Goal: Transaction & Acquisition: Purchase product/service

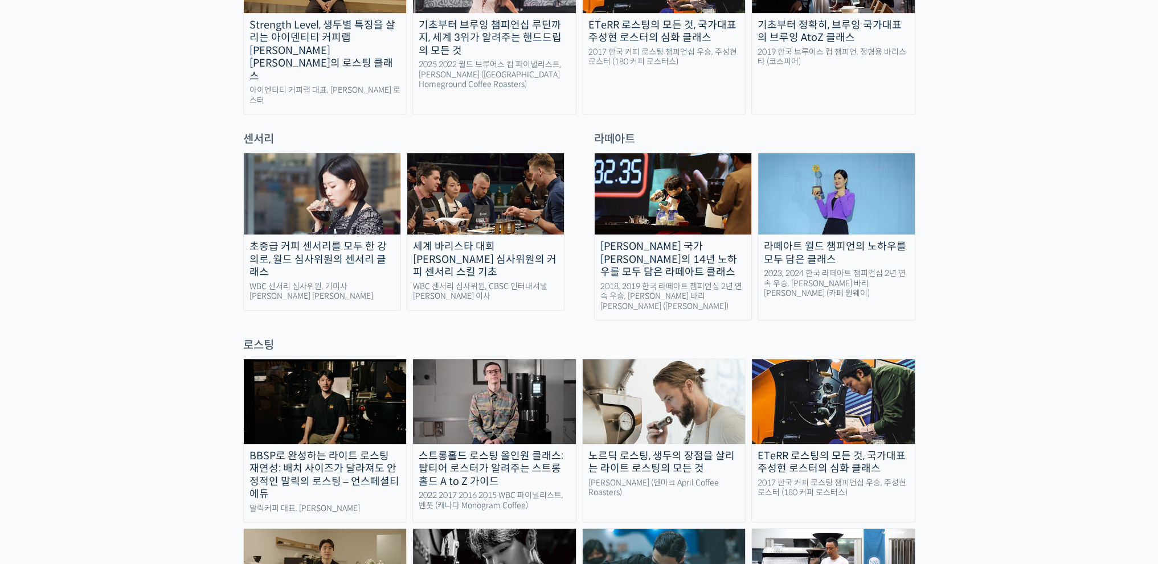
scroll to position [627, 0]
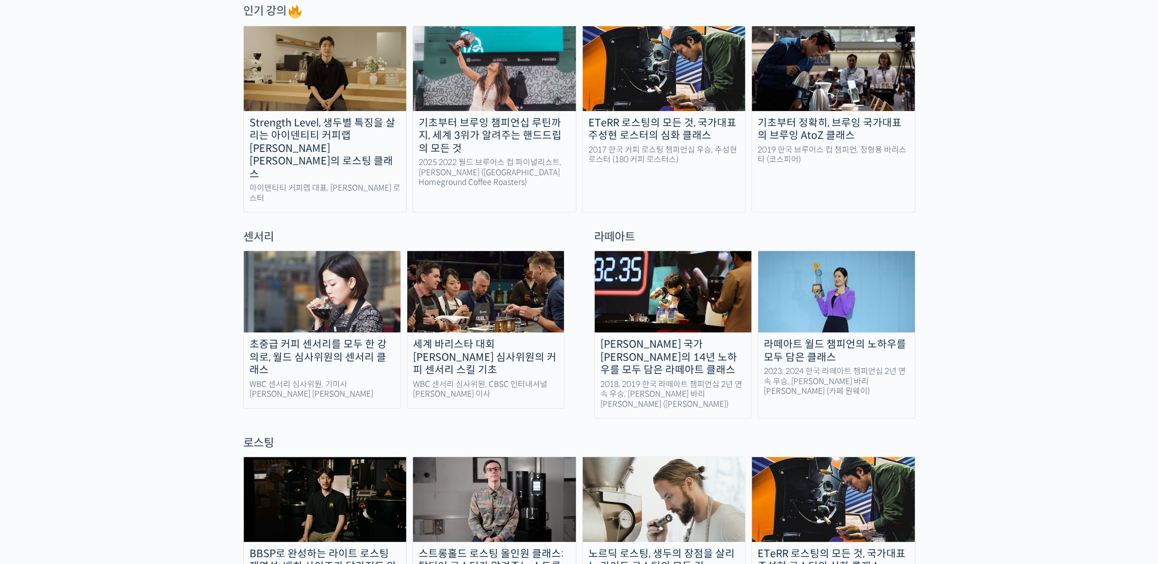
click at [304, 338] on div "초중급 커피 센서리를 모두 한 강의로, 월드 심사위원의 센서리 클래스" at bounding box center [322, 357] width 157 height 39
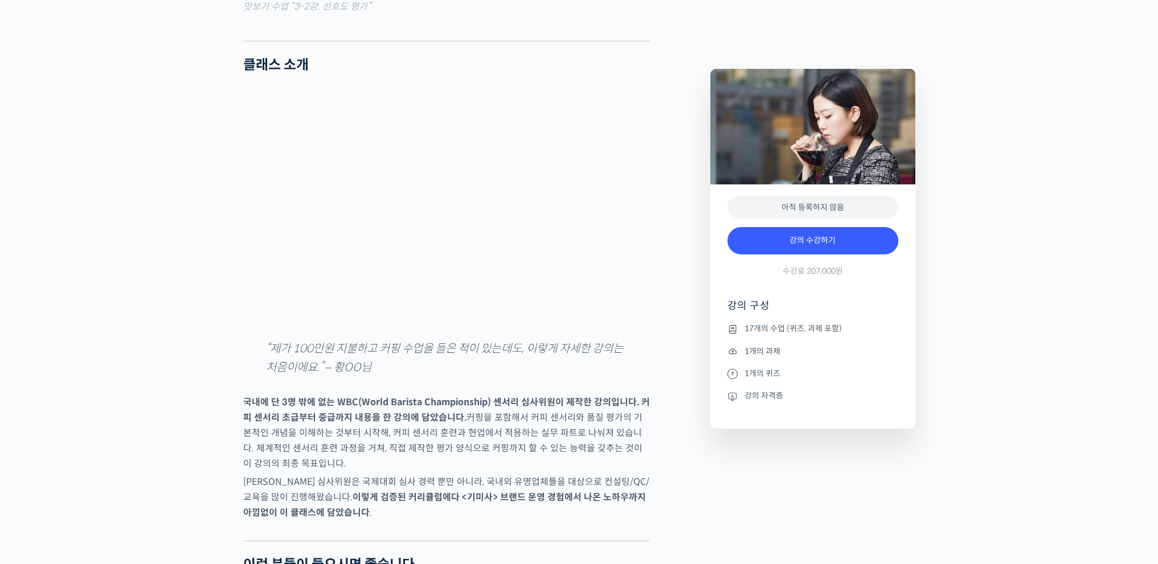
scroll to position [1709, 0]
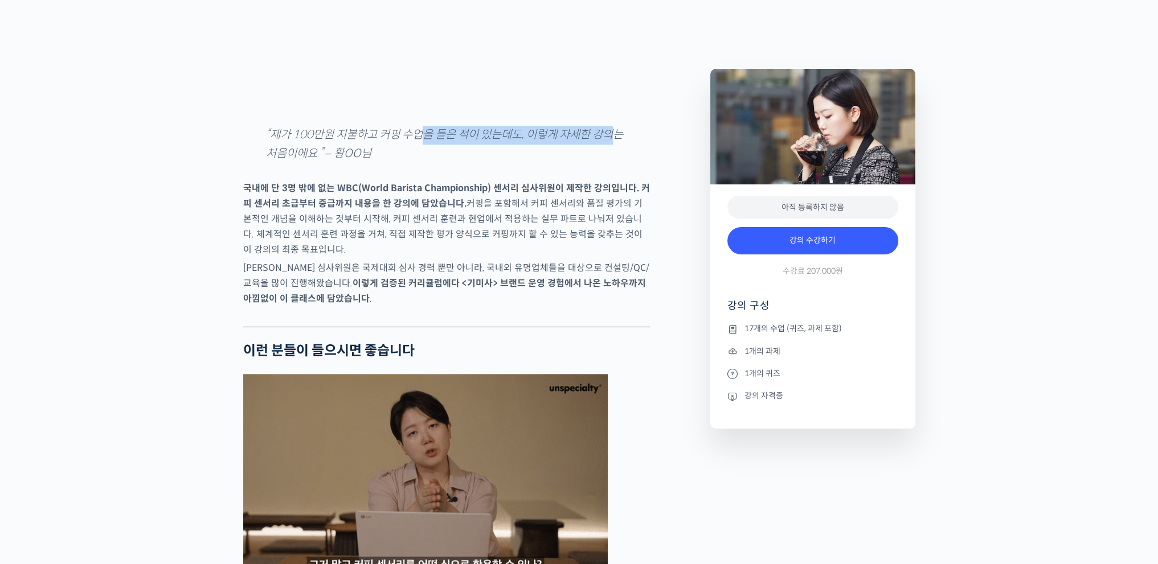
drag, startPoint x: 420, startPoint y: 183, endPoint x: 657, endPoint y: 179, distance: 236.4
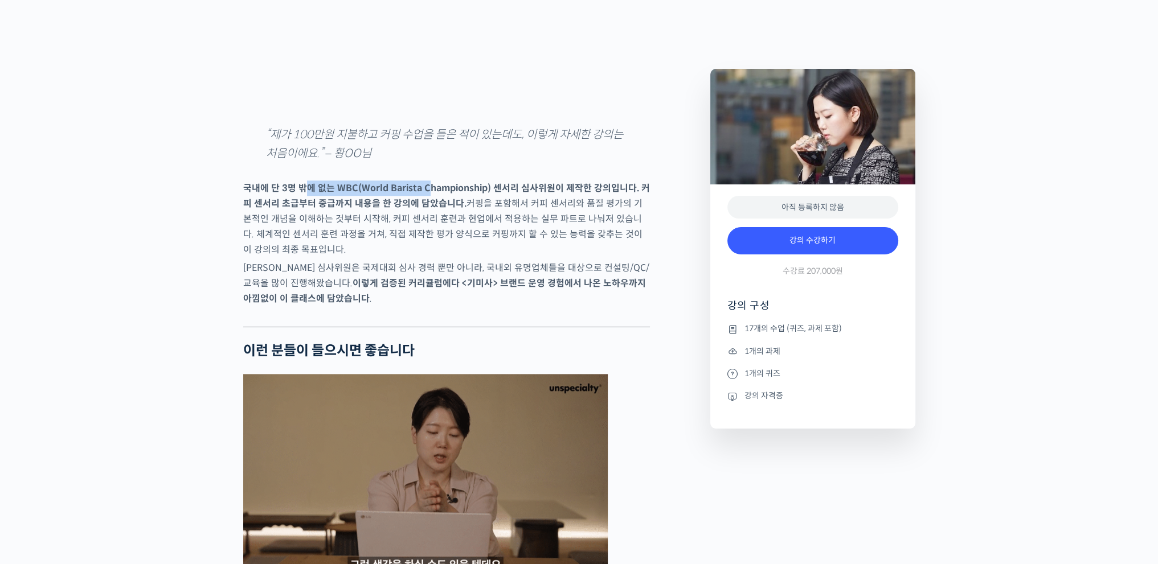
drag, startPoint x: 309, startPoint y: 236, endPoint x: 424, endPoint y: 236, distance: 115.1
click at [424, 236] on p "국내에 단 3명 밖에 없는 WBC(World Barista Championship) 센서리 심사위원이 제작한 강의입니다. 커피 센서리 초급부터…" at bounding box center [446, 219] width 407 height 77
click at [361, 210] on strong "국내에 단 3명 밖에 없는 WBC(World Barista Championship) 센서리 심사위원이 제작한 강의입니다. 커피 센서리 초급부터…" at bounding box center [446, 195] width 407 height 27
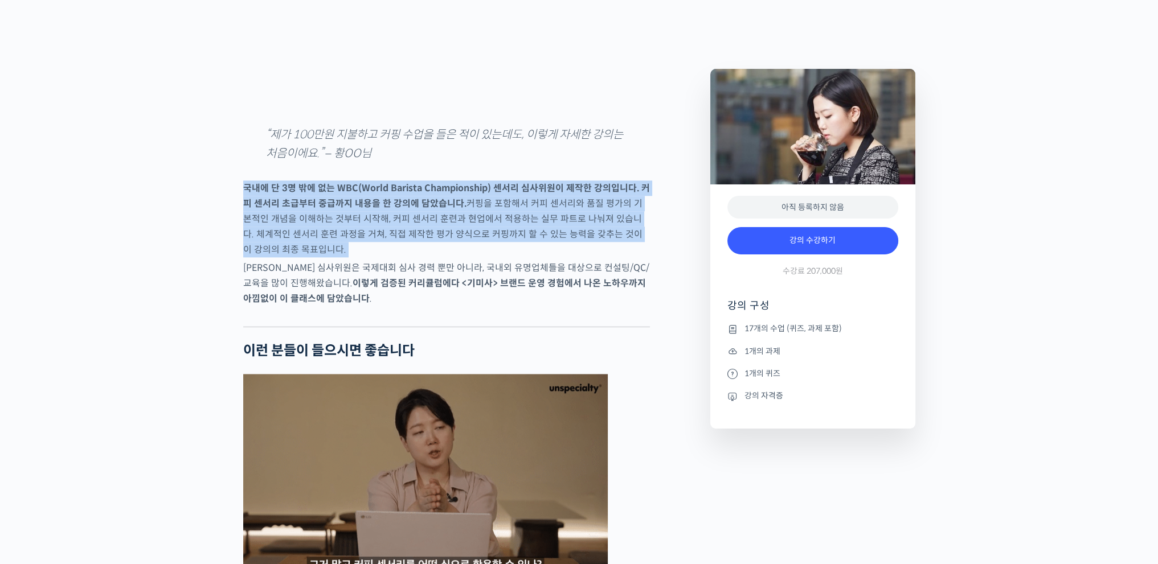
click at [361, 210] on strong "국내에 단 3명 밖에 없는 WBC(World Barista Championship) 센서리 심사위원이 제작한 강의입니다. 커피 센서리 초급부터…" at bounding box center [446, 195] width 407 height 27
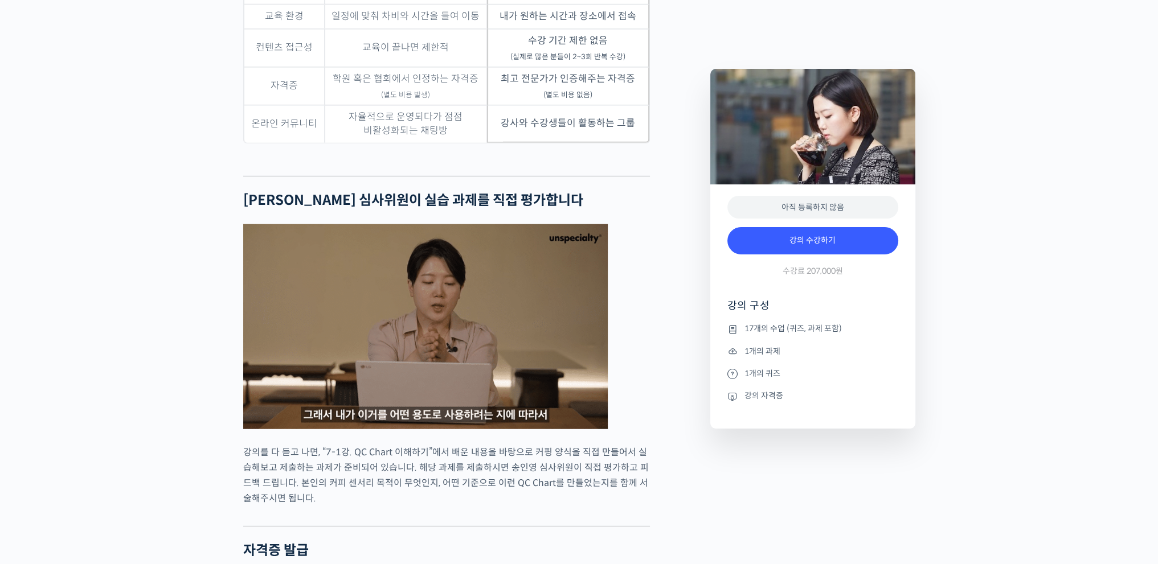
scroll to position [3759, 0]
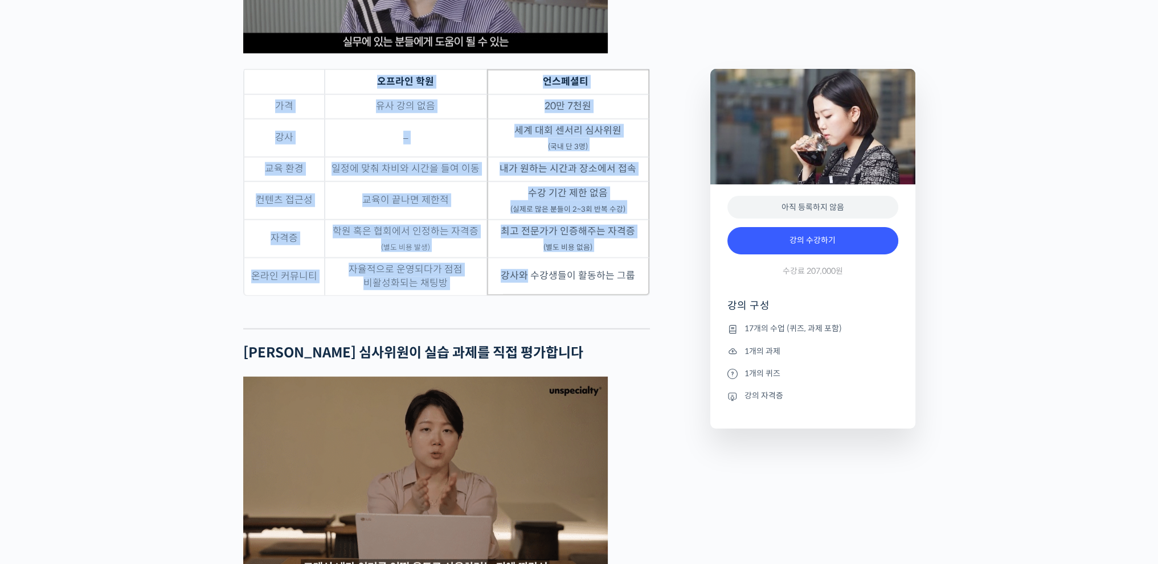
drag, startPoint x: 526, startPoint y: 313, endPoint x: 666, endPoint y: 318, distance: 140.2
click at [562, 296] on td "강사와 수강생들이 활동하는 그룹" at bounding box center [568, 277] width 162 height 38
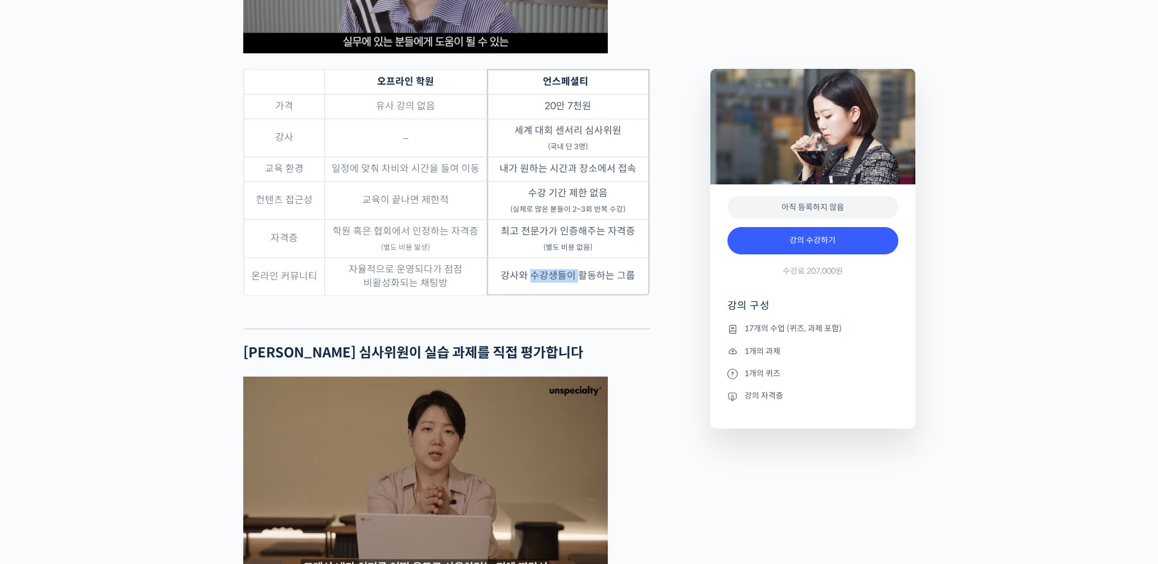
click at [562, 296] on td "강사와 수강생들이 활동하는 그룹" at bounding box center [568, 277] width 162 height 38
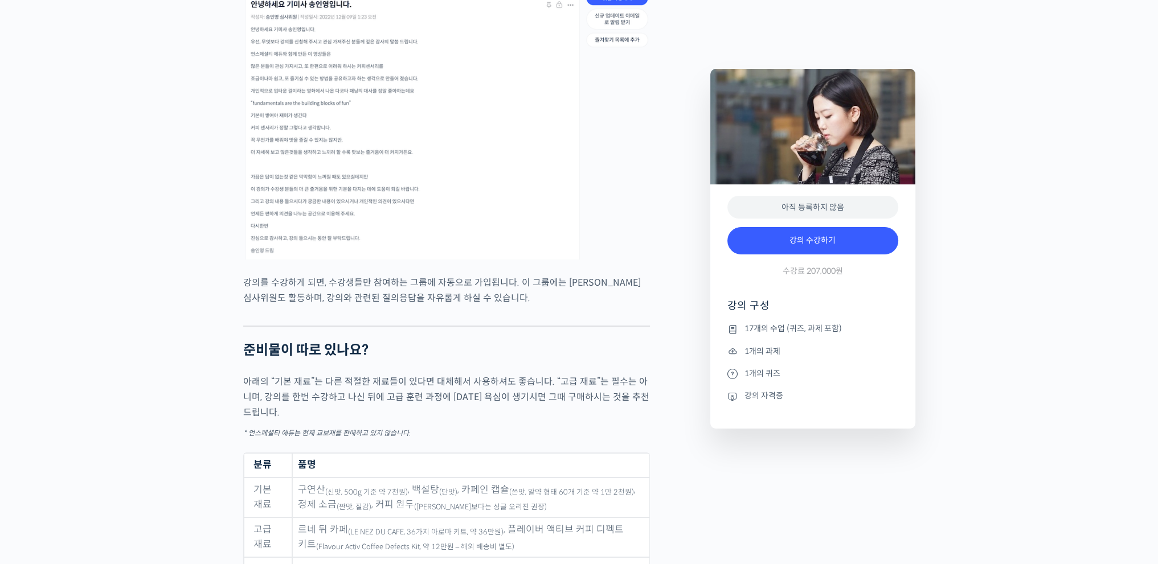
scroll to position [5411, 0]
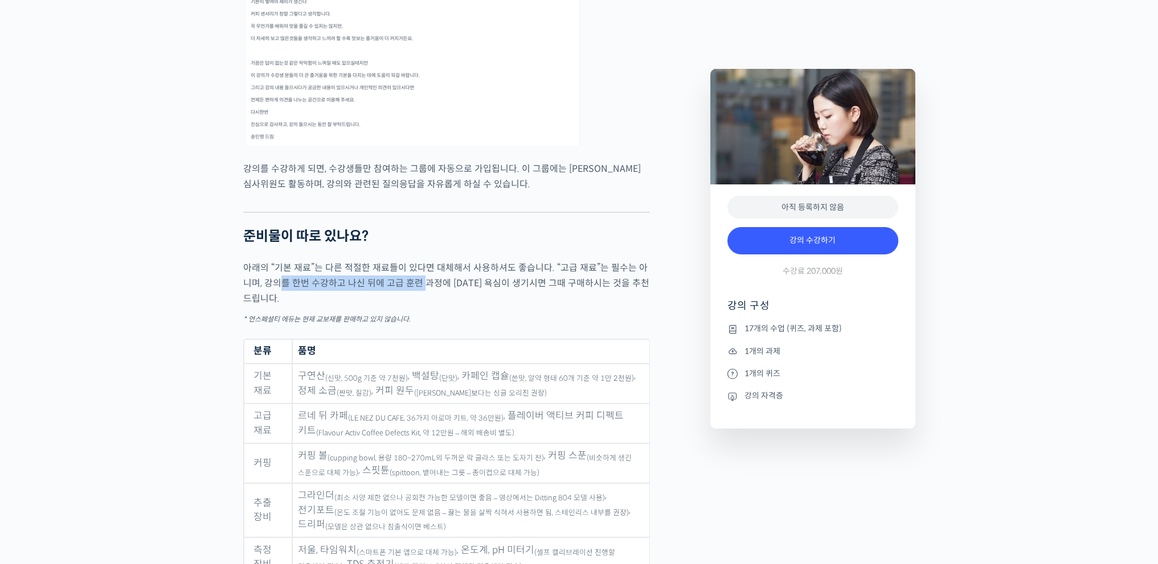
drag, startPoint x: 268, startPoint y: 282, endPoint x: 415, endPoint y: 290, distance: 147.2
click at [415, 290] on p "아래의 “기본 재료”는 다른 적절한 재료들이 있다면 대체해서 사용하셔도 좋습니다. “고급 재료”는 필수는 아니며, 강의를 한번 수강하고 나신 …" at bounding box center [446, 283] width 407 height 46
click at [374, 292] on p "아래의 “기본 재료”는 다른 적절한 재료들이 있다면 대체해서 사용하셔도 좋습니다. “고급 재료”는 필수는 아니며, 강의를 한번 수강하고 나신 …" at bounding box center [446, 283] width 407 height 46
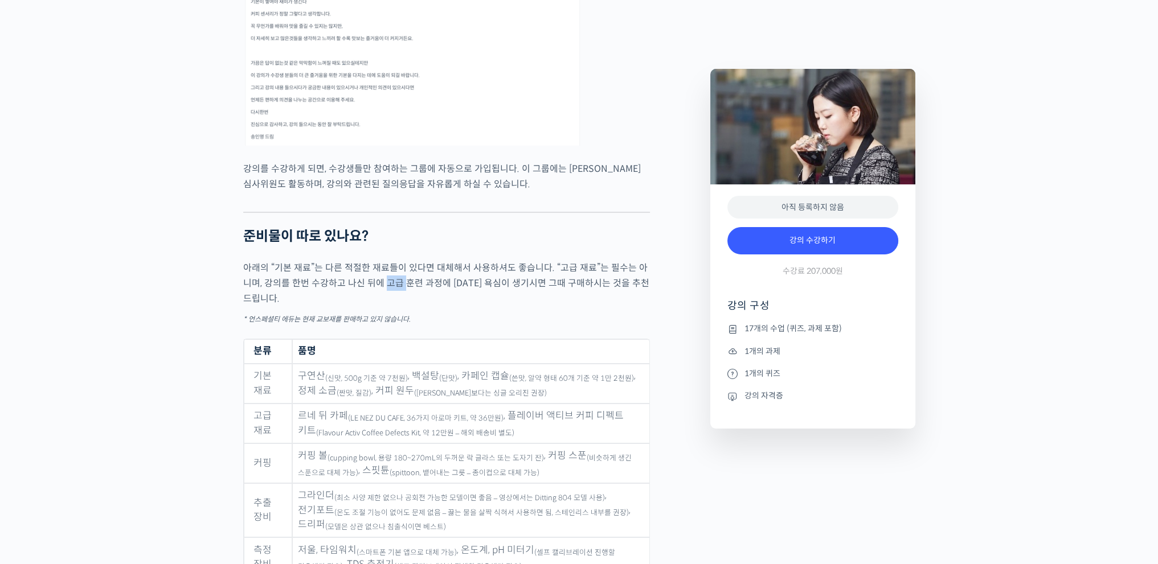
click at [374, 292] on p "아래의 “기본 재료”는 다른 적절한 재료들이 있다면 대체해서 사용하셔도 좋습니다. “고급 재료”는 필수는 아니며, 강의를 한번 수강하고 나신 …" at bounding box center [446, 283] width 407 height 46
click at [434, 292] on p "아래의 “기본 재료”는 다른 적절한 재료들이 있다면 대체해서 사용하셔도 좋습니다. “고급 재료”는 필수는 아니며, 강의를 한번 수강하고 나신 …" at bounding box center [446, 283] width 407 height 46
click at [521, 300] on p "아래의 “기본 재료”는 다른 적절한 재료들이 있다면 대체해서 사용하셔도 좋습니다. “고급 재료”는 필수는 아니며, 강의를 한번 수강하고 나신 …" at bounding box center [446, 283] width 407 height 46
click at [526, 295] on p "아래의 “기본 재료”는 다른 적절한 재료들이 있다면 대체해서 사용하셔도 좋습니다. “고급 재료”는 필수는 아니며, 강의를 한번 수강하고 나신 …" at bounding box center [446, 283] width 407 height 46
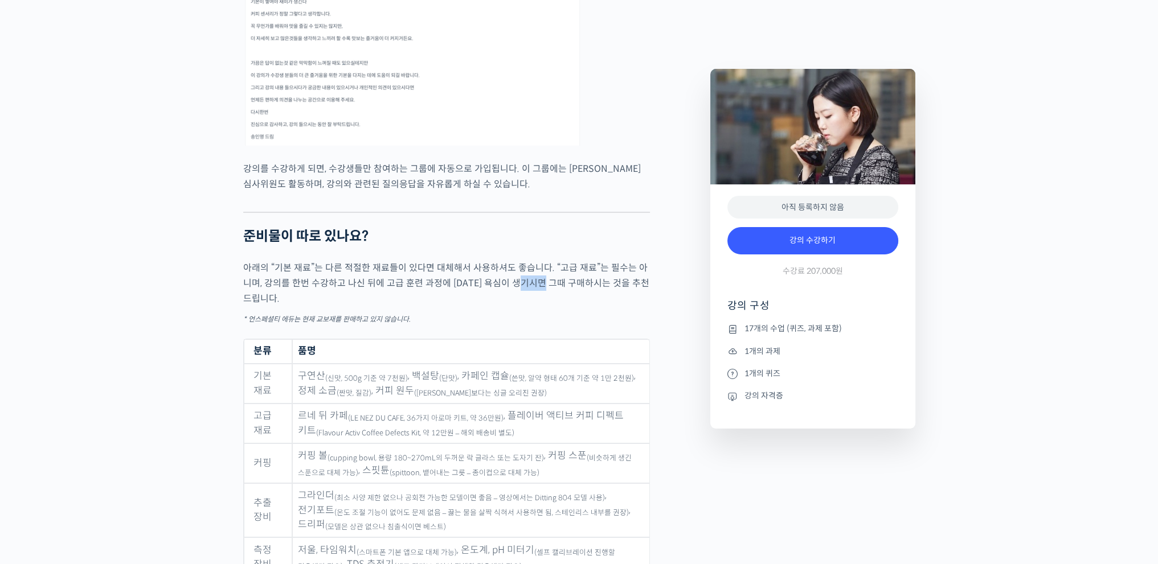
click at [526, 295] on p "아래의 “기본 재료”는 다른 적절한 재료들이 있다면 대체해서 사용하셔도 좋습니다. “고급 재료”는 필수는 아니며, 강의를 한번 수강하고 나신 …" at bounding box center [446, 283] width 407 height 46
click at [415, 293] on p "아래의 “기본 재료”는 다른 적절한 재료들이 있다면 대체해서 사용하셔도 좋습니다. “고급 재료”는 필수는 아니며, 강의를 한번 수강하고 나신 …" at bounding box center [446, 283] width 407 height 46
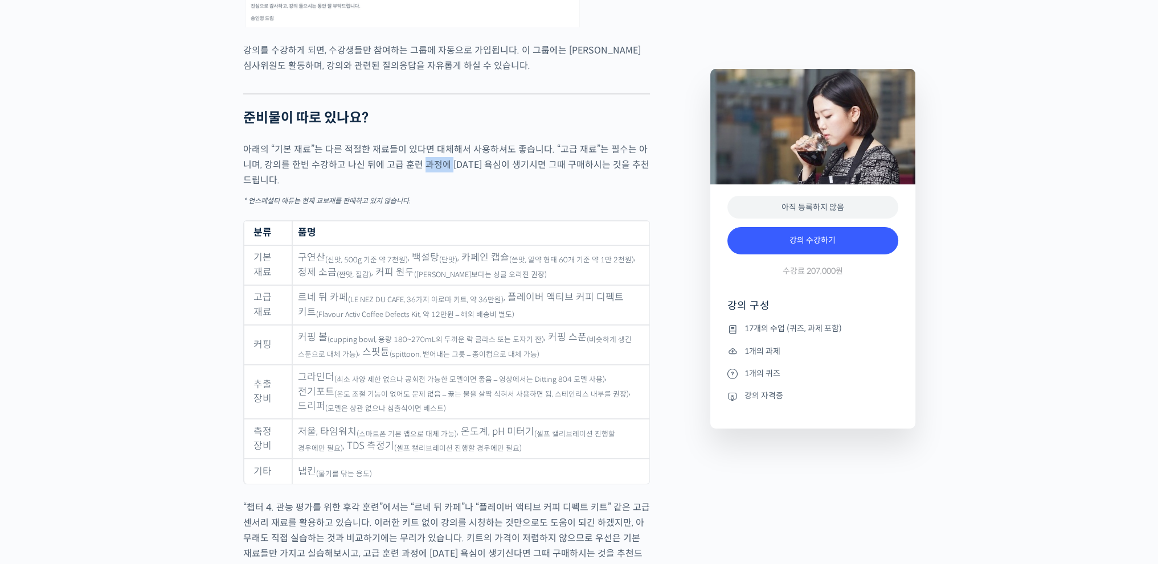
scroll to position [5525, 0]
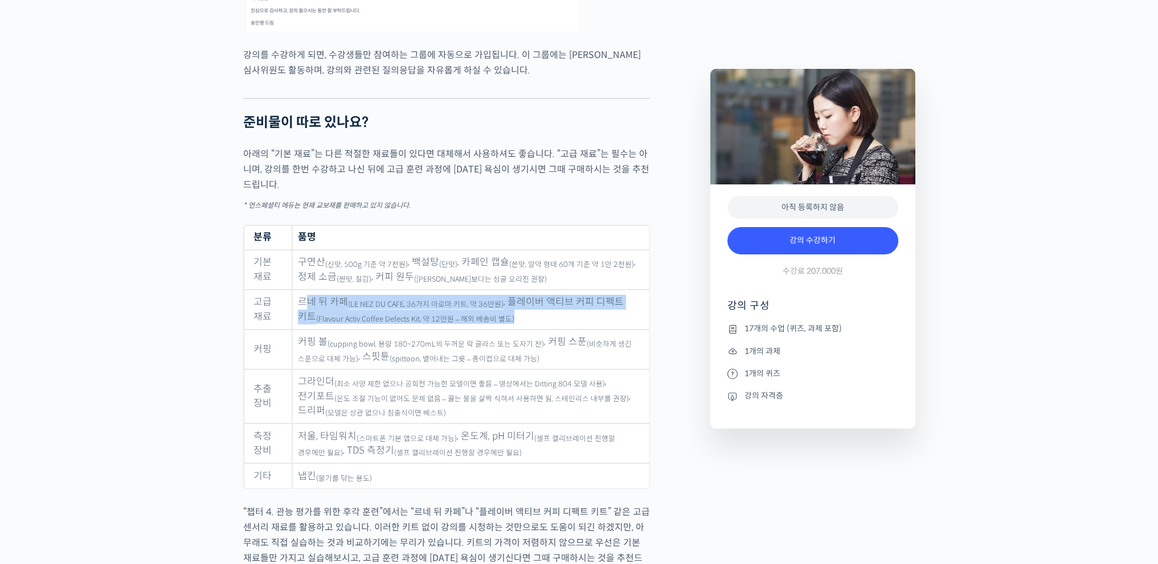
drag, startPoint x: 305, startPoint y: 312, endPoint x: 643, endPoint y: 322, distance: 338.5
click at [643, 322] on td "르네 뒤 카페 (LE NEZ DU CAFE, 36가지 아로마 키트, 약 36만원) , 플레이버 액티브 커피 디펙트 키트 (Flavour Act…" at bounding box center [470, 310] width 357 height 40
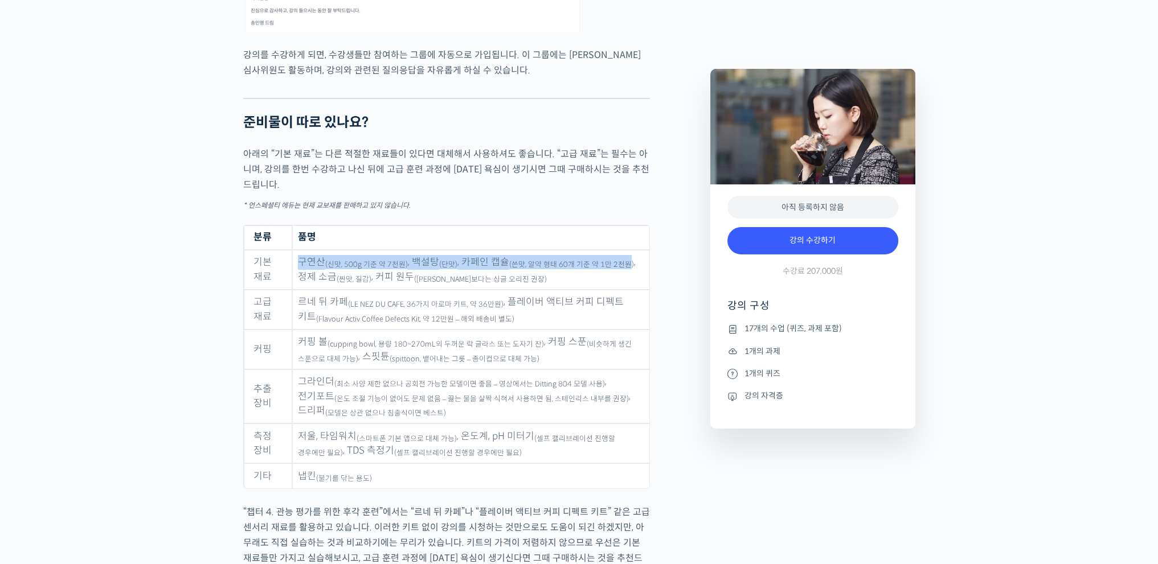
drag, startPoint x: 294, startPoint y: 267, endPoint x: 621, endPoint y: 273, distance: 327.6
click at [621, 273] on td "구연산 (신맛, 500g 기준 약 7천원) , 백설탕 (단맛) , 카페인 캡슐 (쓴맛, 알약 형태 60개 기준 약 1만 2천원) , 정제 소금…" at bounding box center [470, 270] width 357 height 40
click at [582, 268] on sub "(쓴맛, 알약 형태 60개 기준 약 1만 2천원)" at bounding box center [571, 264] width 125 height 9
click at [579, 268] on sub "(쓴맛, 알약 형태 60개 기준 약 1만 2천원)" at bounding box center [571, 264] width 125 height 9
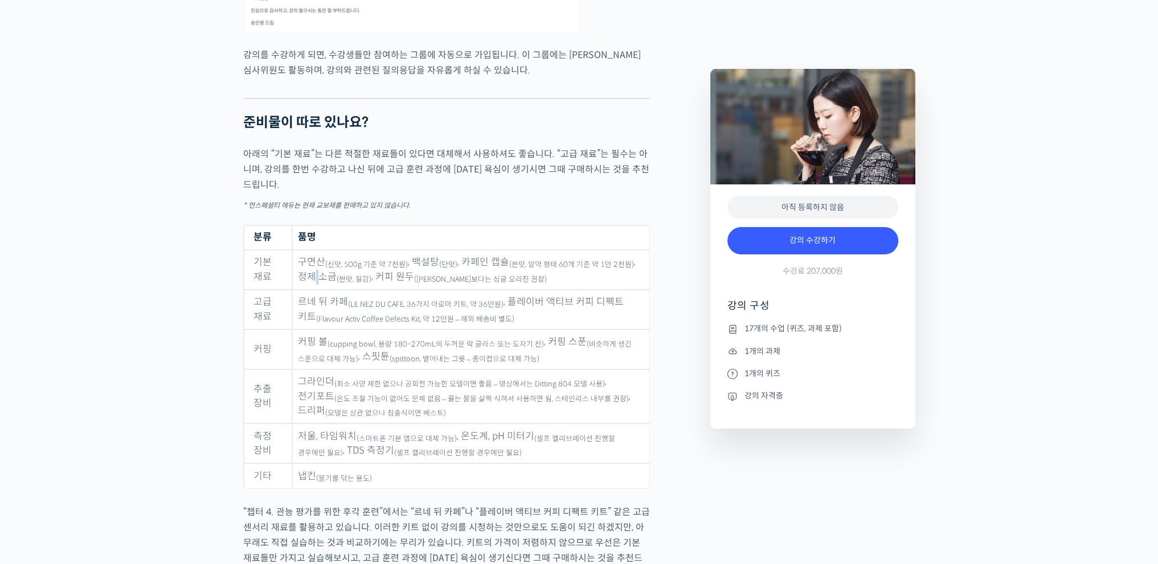
click at [316, 286] on td "구연산 (신맛, 500g 기준 약 7천원) , 백설탕 (단맛) , 카페인 캡슐 (쓴맛, 알약 형태 60개 기준 약 1만 2천원) , 정제 소금…" at bounding box center [470, 270] width 357 height 40
click at [369, 288] on td "구연산 (신맛, 500g 기준 약 7천원) , 백설탕 (단맛) , 카페인 캡슐 (쓴맛, 알약 형태 60개 기준 약 1만 2천원) , 정제 소금…" at bounding box center [470, 270] width 357 height 40
click at [437, 284] on sub "(블렌드보다는 싱글 오리진 권장)" at bounding box center [480, 279] width 133 height 9
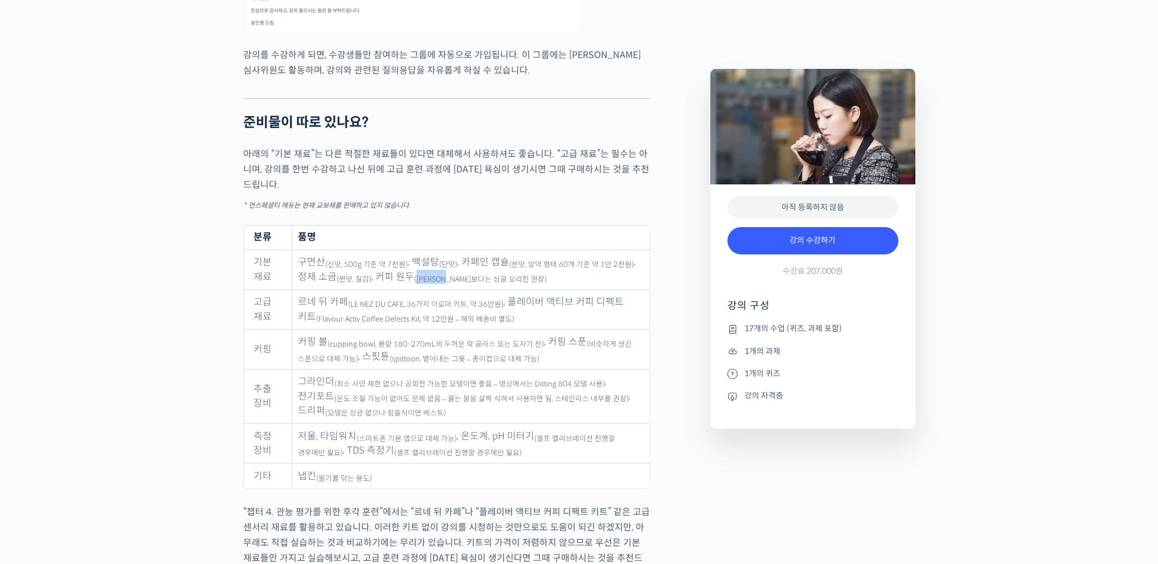
click at [437, 284] on sub "(블렌드보다는 싱글 오리진 권장)" at bounding box center [480, 279] width 133 height 9
click at [485, 280] on sub "(블렌드보다는 싱글 오리진 권장)" at bounding box center [480, 279] width 133 height 9
click at [398, 279] on td "구연산 (신맛, 500g 기준 약 7천원) , 백설탕 (단맛) , 카페인 캡슐 (쓴맛, 알약 형태 60개 기준 약 1만 2천원) , 정제 소금…" at bounding box center [470, 270] width 357 height 40
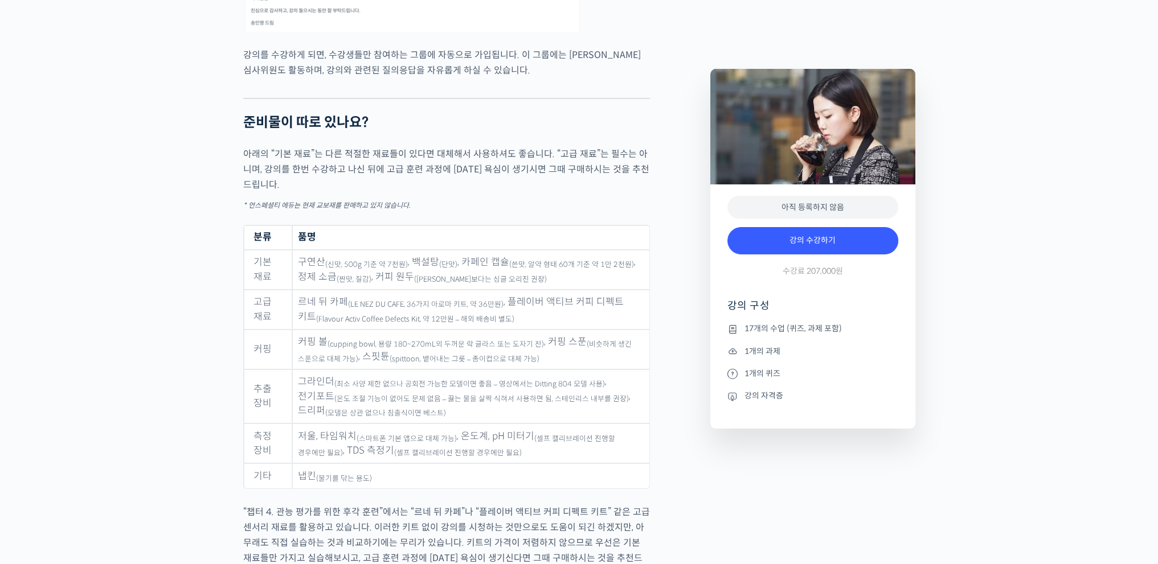
click at [425, 278] on td "구연산 (신맛, 500g 기준 약 7천원) , 백설탕 (단맛) , 카페인 캡슐 (쓴맛, 알약 형태 60개 기준 약 1만 2천원) , 정제 소금…" at bounding box center [470, 270] width 357 height 40
click at [488, 284] on sub "(블렌드보다는 싱글 오리진 권장)" at bounding box center [480, 279] width 133 height 9
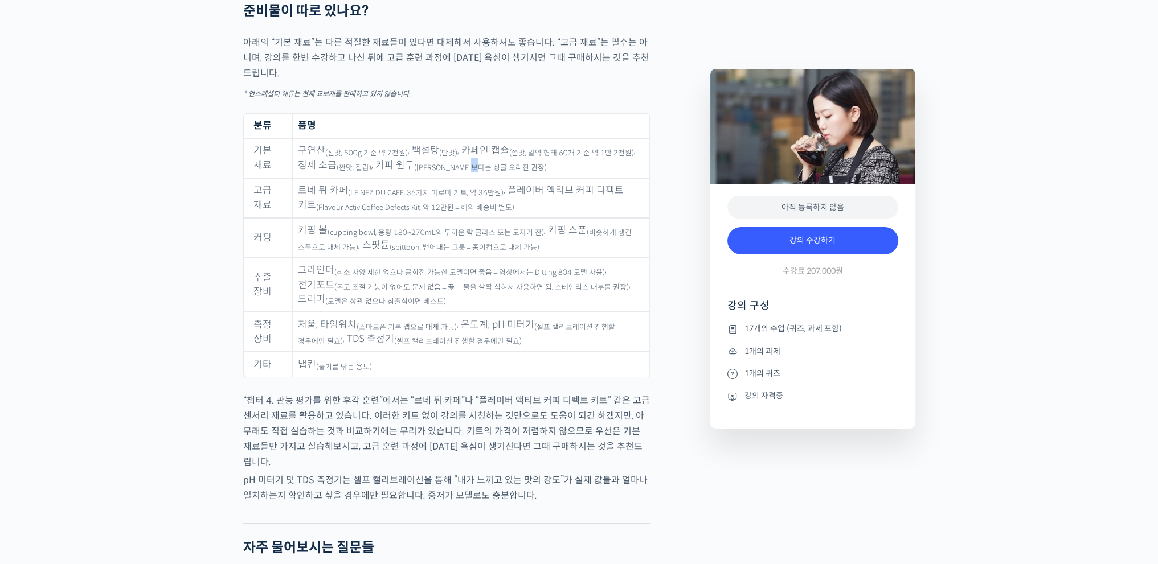
scroll to position [5639, 0]
click at [310, 325] on td "저울, 타임워치 (스마트폰 기본 앱으로 대체 가능) , 온도계, pH 미터기 (셀프 캘리브레이션 진행할 경우에만 필요) , TDS 측정기 (셀…" at bounding box center [470, 330] width 357 height 40
click at [311, 325] on td "저울, 타임워치 (스마트폰 기본 앱으로 대체 가능) , 온도계, pH 미터기 (셀프 캘리브레이션 진행할 경우에만 필요) , TDS 측정기 (셀…" at bounding box center [470, 330] width 357 height 40
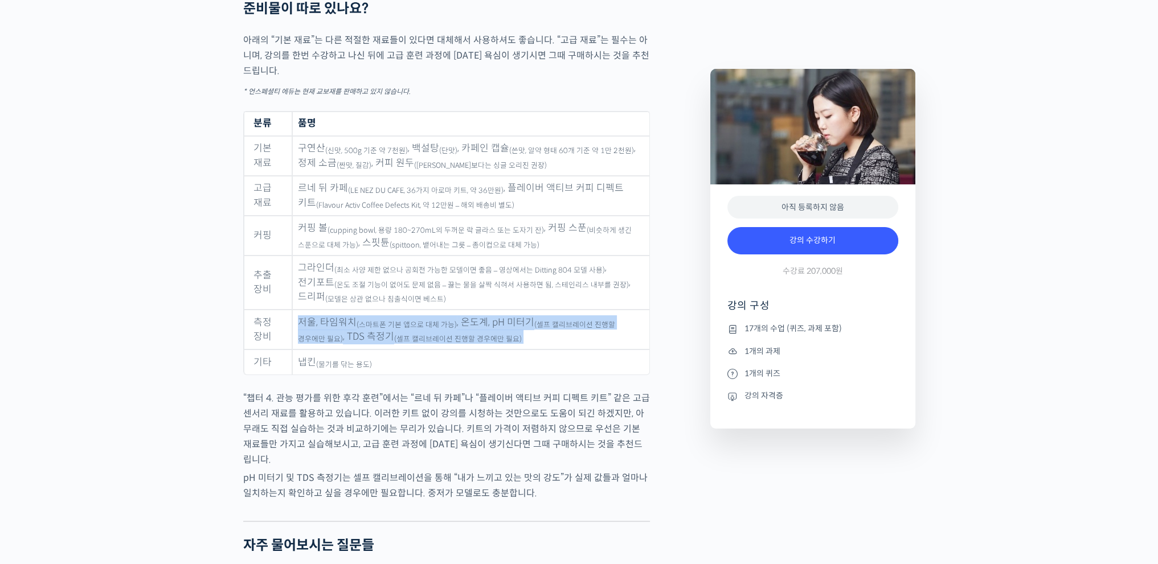
click at [311, 325] on td "저울, 타임워치 (스마트폰 기본 앱으로 대체 가능) , 온도계, pH 미터기 (셀프 캘리브레이션 진행할 경우에만 필요) , TDS 측정기 (셀…" at bounding box center [470, 330] width 357 height 40
click at [367, 328] on sub "(스마트폰 기본 앱으로 대체 가능)" at bounding box center [407, 325] width 100 height 9
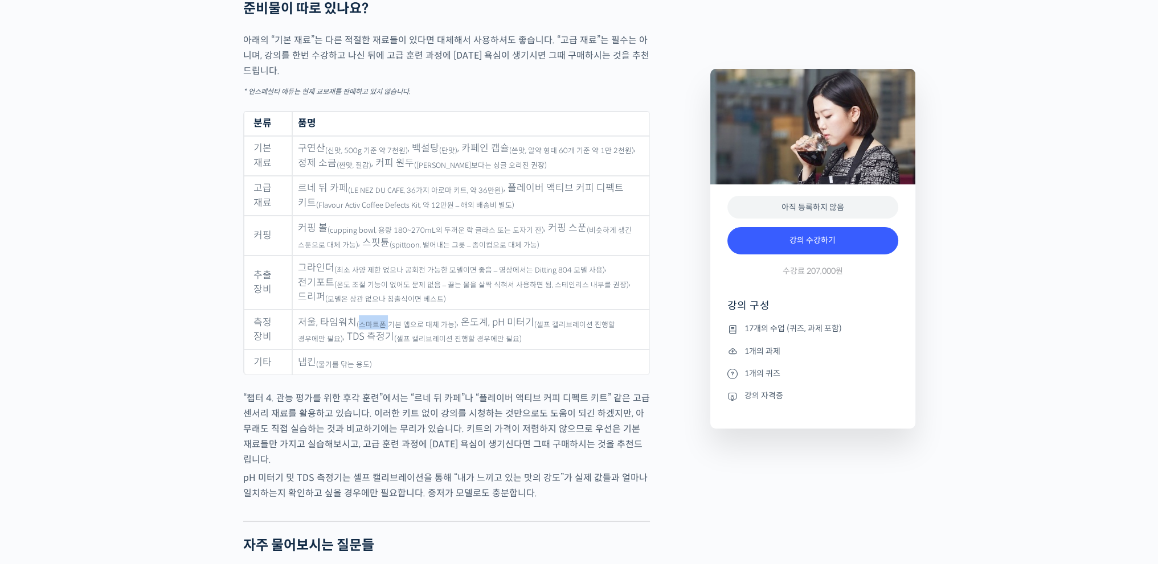
click at [367, 328] on sub "(스마트폰 기본 앱으로 대체 가능)" at bounding box center [407, 325] width 100 height 9
click at [326, 329] on td "저울, 타임워치 (스마트폰 기본 앱으로 대체 가능) , 온도계, pH 미터기 (셀프 캘리브레이션 진행할 경우에만 필요) , TDS 측정기 (셀…" at bounding box center [470, 330] width 357 height 40
click at [489, 330] on td "저울, 타임워치 (스마트폰 기본 앱으로 대체 가능) , 온도계, pH 미터기 (셀프 캘리브레이션 진행할 경우에만 필요) , TDS 측정기 (셀…" at bounding box center [470, 330] width 357 height 40
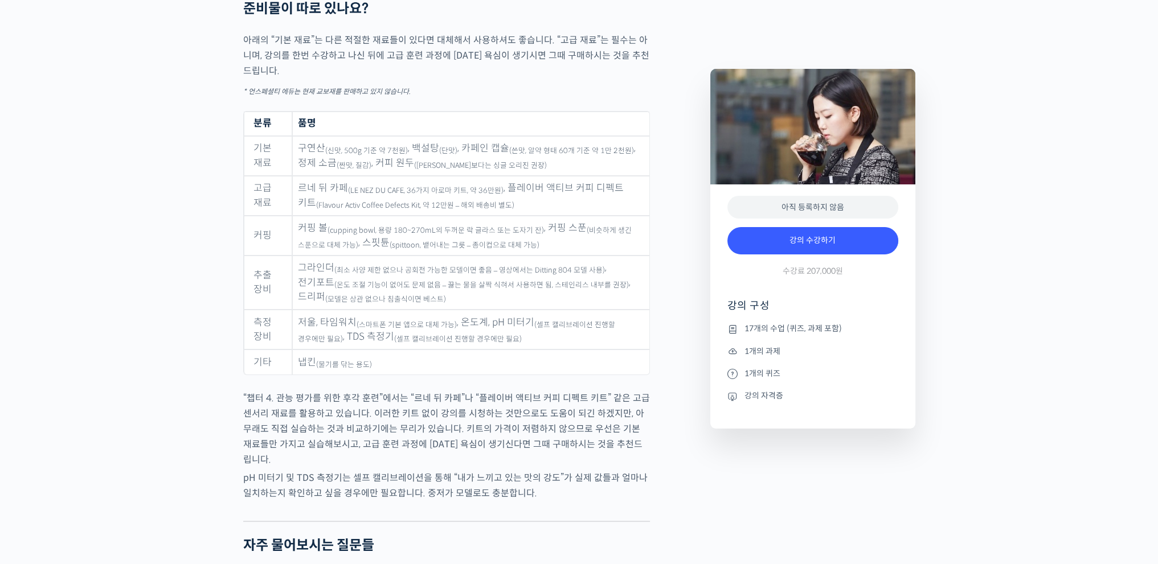
click at [562, 330] on sub "(셀프 캘리브레이션 진행할 경우에만 필요)" at bounding box center [456, 333] width 317 height 24
click at [335, 343] on td "저울, 타임워치 (스마트폰 기본 앱으로 대체 가능) , 온도계, pH 미터기 (셀프 캘리브레이션 진행할 경우에만 필요) , TDS 측정기 (셀…" at bounding box center [470, 330] width 357 height 40
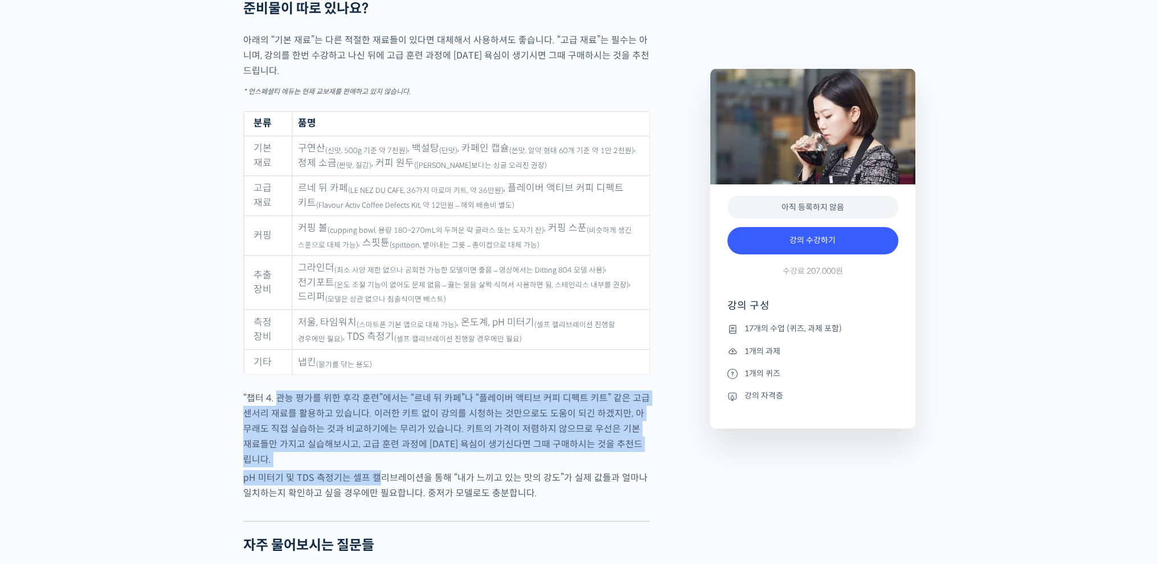
drag, startPoint x: 278, startPoint y: 405, endPoint x: 375, endPoint y: 463, distance: 112.9
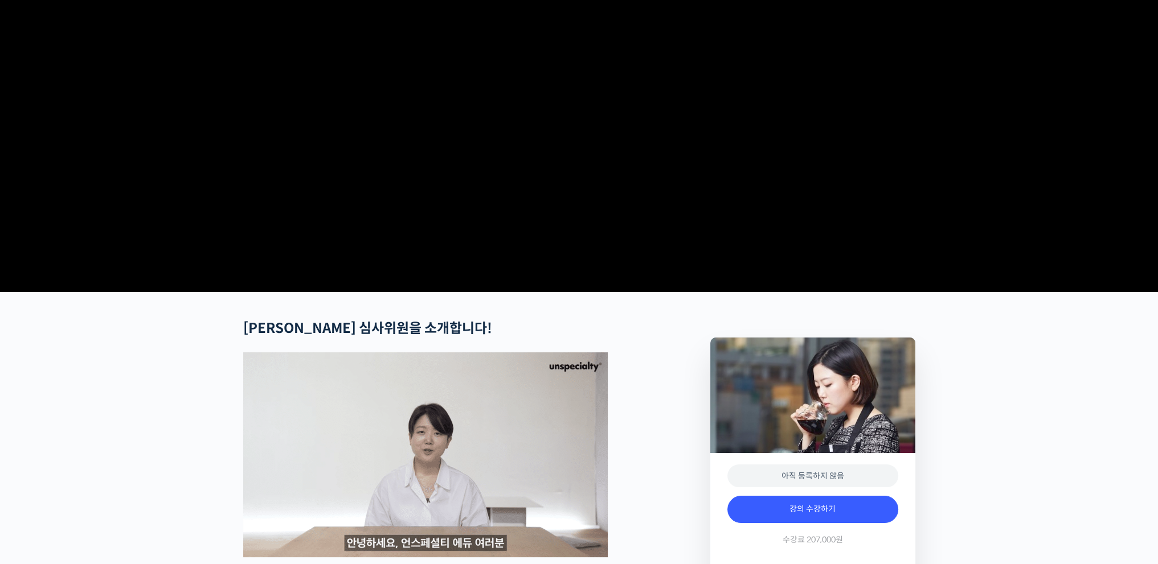
scroll to position [0, 0]
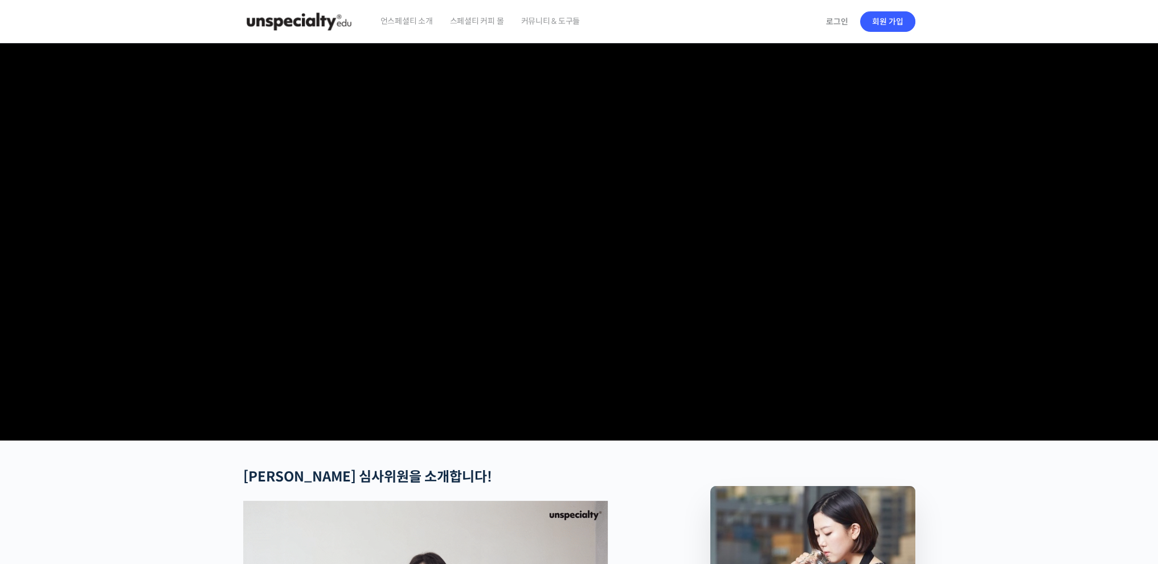
click at [309, 20] on img at bounding box center [299, 22] width 112 height 34
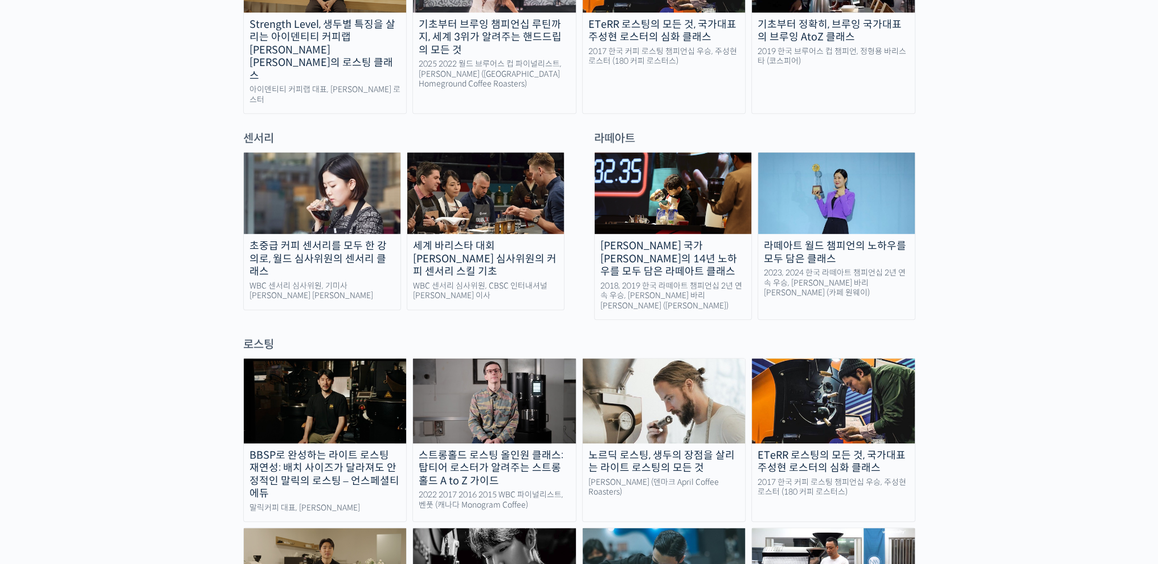
scroll to position [740, 0]
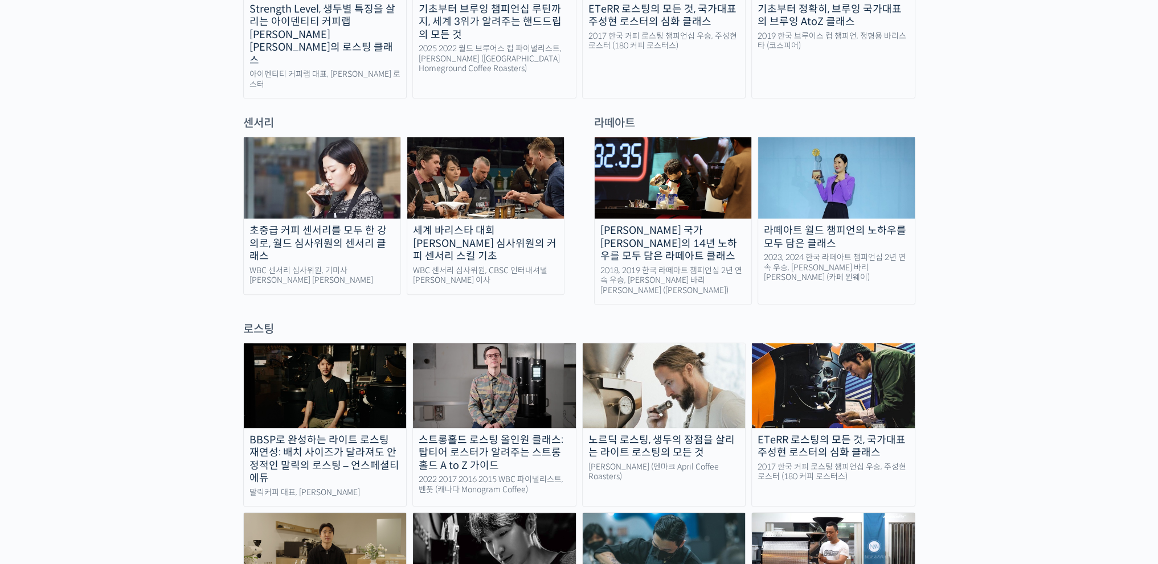
click at [502, 187] on img at bounding box center [485, 177] width 157 height 81
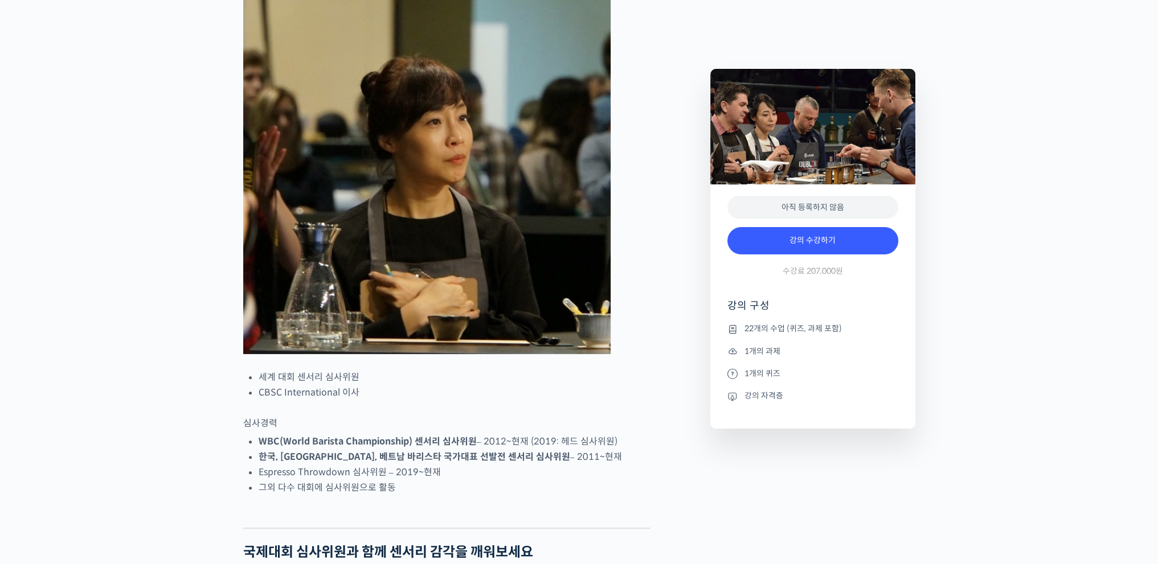
scroll to position [740, 0]
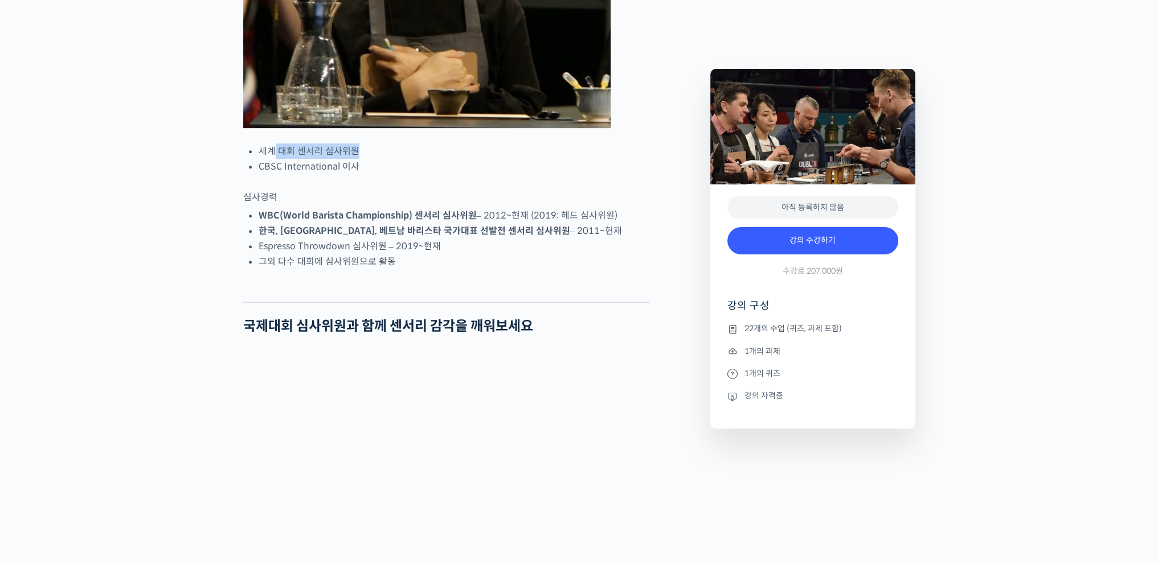
drag, startPoint x: 276, startPoint y: 194, endPoint x: 366, endPoint y: 198, distance: 90.1
click at [366, 159] on li "세계 대회 센서리 심사위원" at bounding box center [454, 151] width 391 height 15
click at [369, 174] on li "CBSC International 이사" at bounding box center [454, 166] width 391 height 15
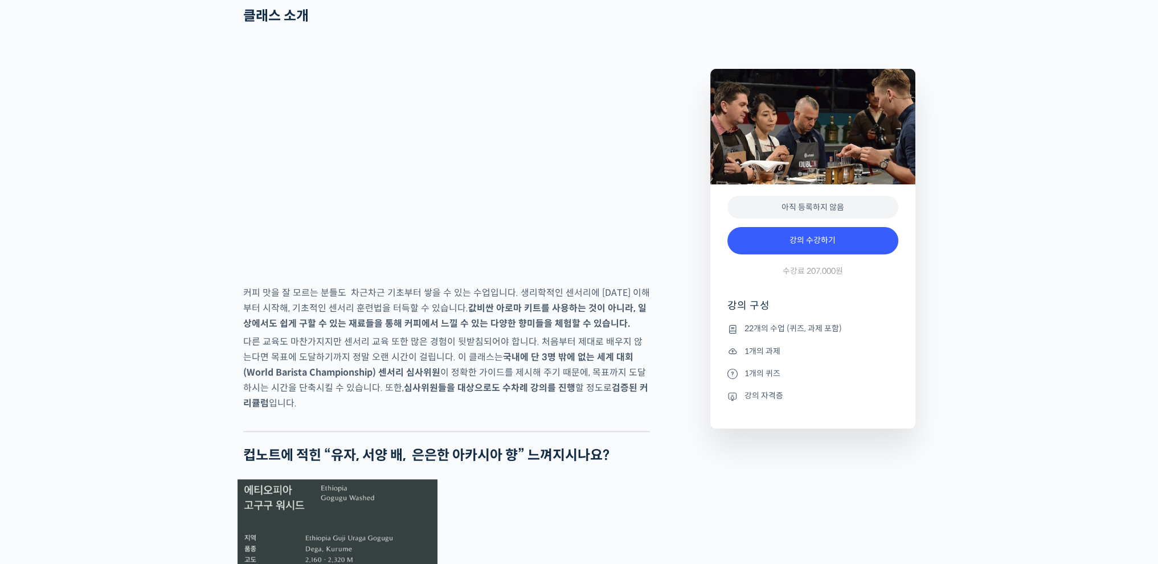
scroll to position [2051, 0]
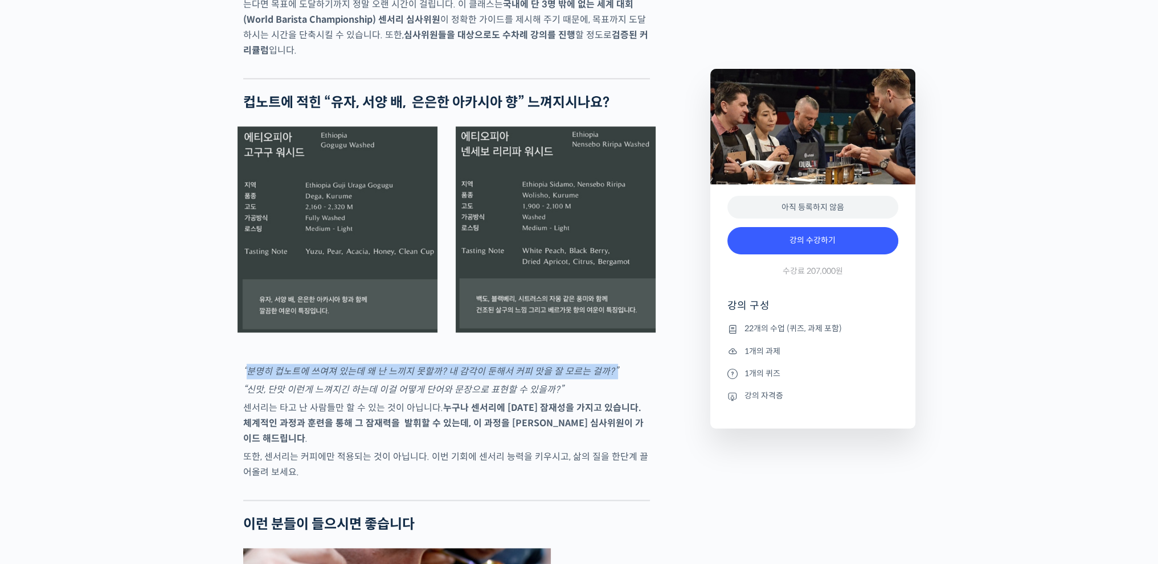
drag, startPoint x: 251, startPoint y: 413, endPoint x: 609, endPoint y: 418, distance: 358.3
click at [609, 379] on p "“분명히 컵노트에 쓰여져 있는데 왜 난 느끼지 못할까? 내 감각이 둔해서 커피 맛을 잘 모르는 걸까?”" at bounding box center [446, 371] width 407 height 15
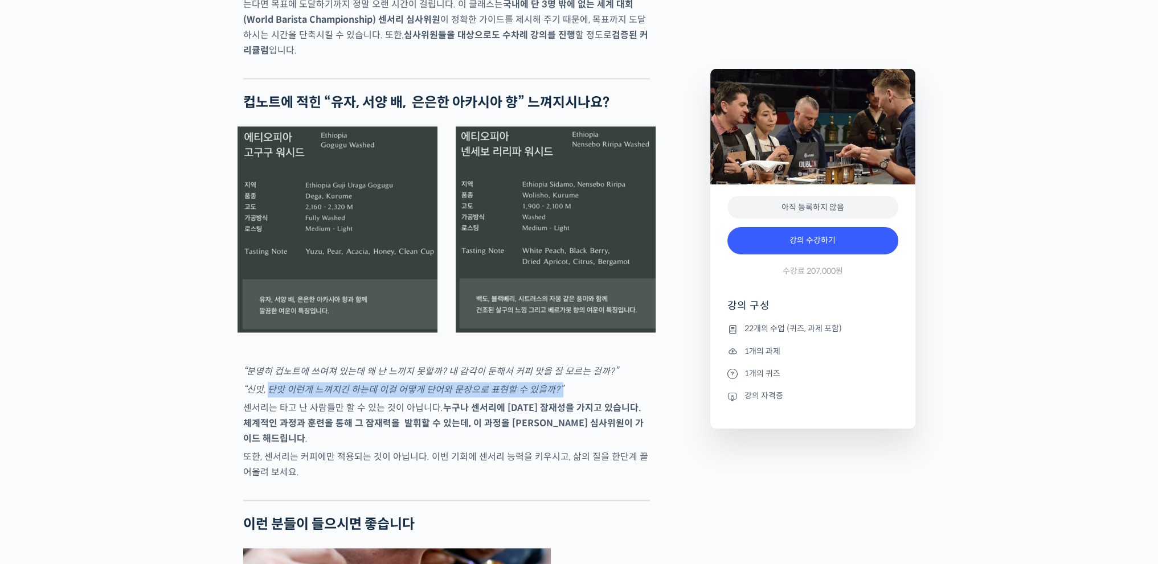
drag, startPoint x: 301, startPoint y: 426, endPoint x: 600, endPoint y: 423, distance: 299.1
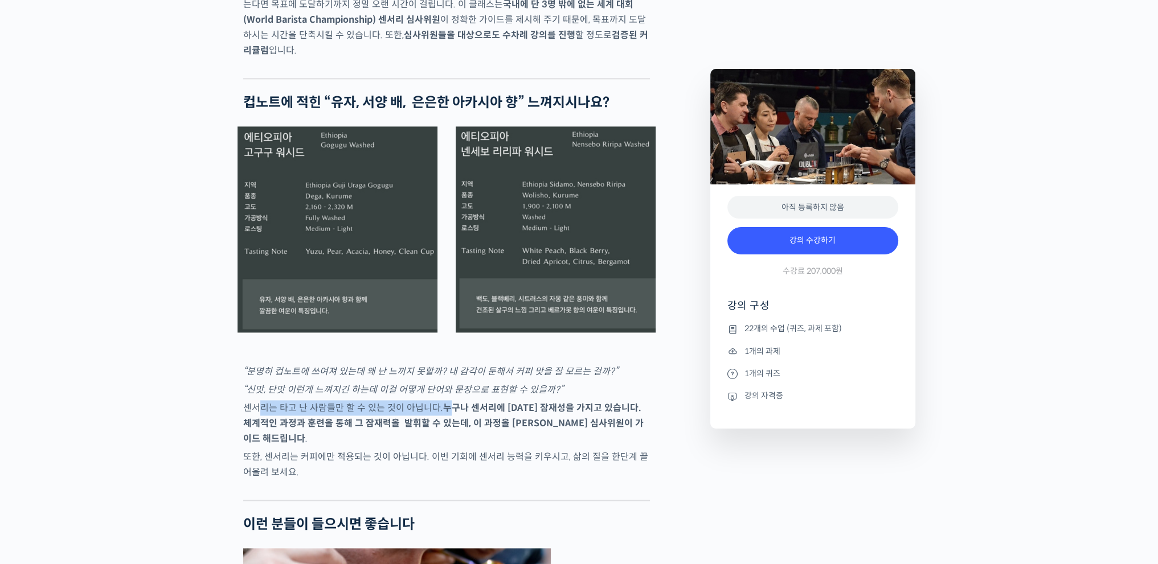
drag, startPoint x: 261, startPoint y: 449, endPoint x: 451, endPoint y: 455, distance: 190.3
click at [451, 447] on p "센서리는 타고 난 사람들만 할 수 있는 것이 아닙니다. 누구나 센서리에 대한 잠재성을 가지고 있습니다. 체계적인 과정과 훈련을 통해 그 잠재력…" at bounding box center [446, 423] width 407 height 46
click at [451, 445] on strong "누구나 센서리에 대한 잠재성을 가지고 있습니다. 체계적인 과정과 훈련을 통해 그 잠재력을 발휘할 수 있는데, 이 과정을 윤선희 심사위원이 가…" at bounding box center [443, 423] width 400 height 43
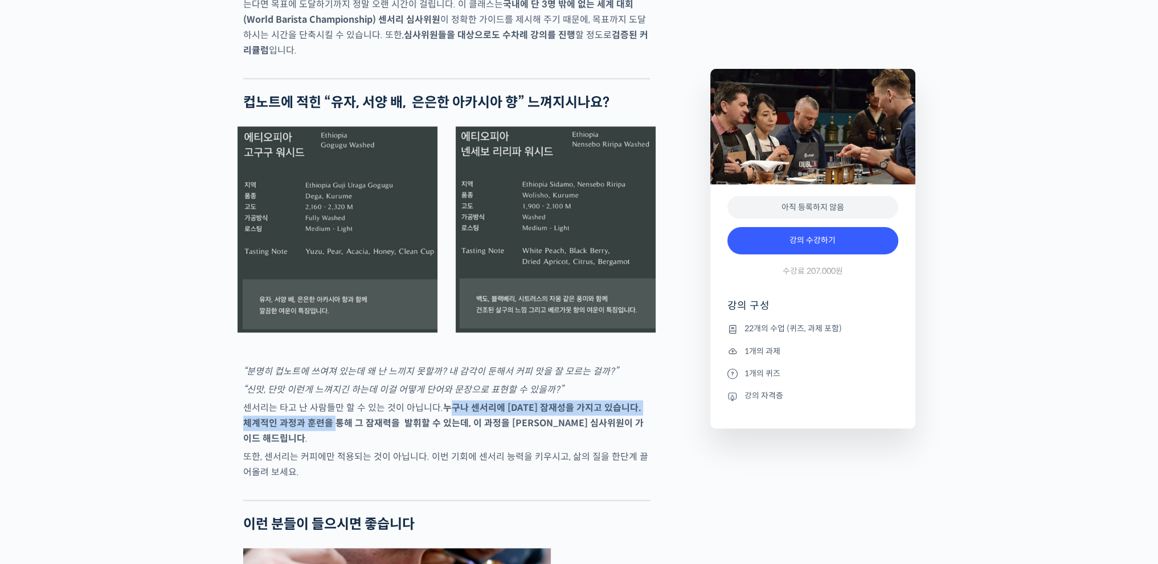
drag, startPoint x: 444, startPoint y: 452, endPoint x: 330, endPoint y: 472, distance: 115.7
click at [314, 445] on strong "누구나 센서리에 대한 잠재성을 가지고 있습니다. 체계적인 과정과 훈련을 통해 그 잠재력을 발휘할 수 있는데, 이 과정을 윤선희 심사위원이 가…" at bounding box center [443, 423] width 400 height 43
drag, startPoint x: 268, startPoint y: 461, endPoint x: 531, endPoint y: 469, distance: 263.3
click at [531, 445] on strong "누구나 센서리에 대한 잠재성을 가지고 있습니다. 체계적인 과정과 훈련을 통해 그 잠재력을 발휘할 수 있는데, 이 과정을 윤선희 심사위원이 가…" at bounding box center [443, 423] width 400 height 43
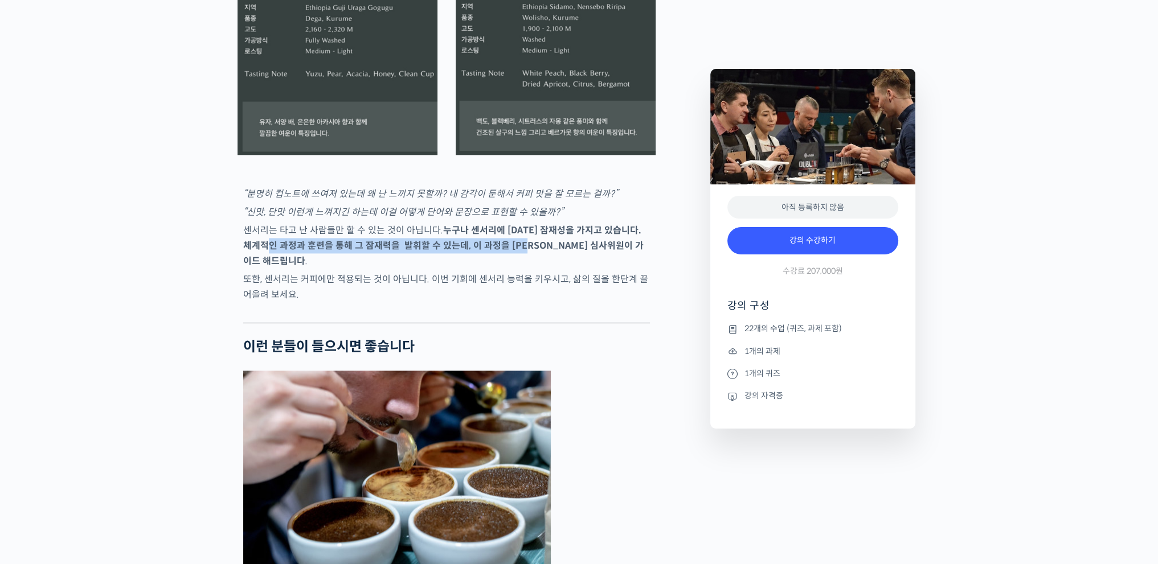
scroll to position [2335, 0]
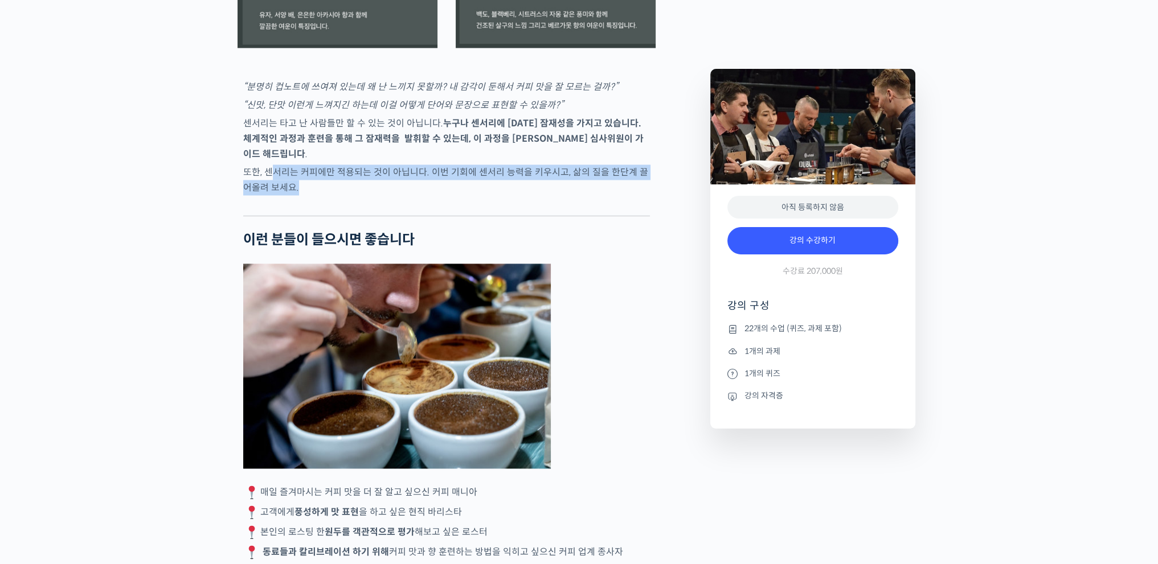
drag, startPoint x: 269, startPoint y: 198, endPoint x: 656, endPoint y: 209, distance: 386.4
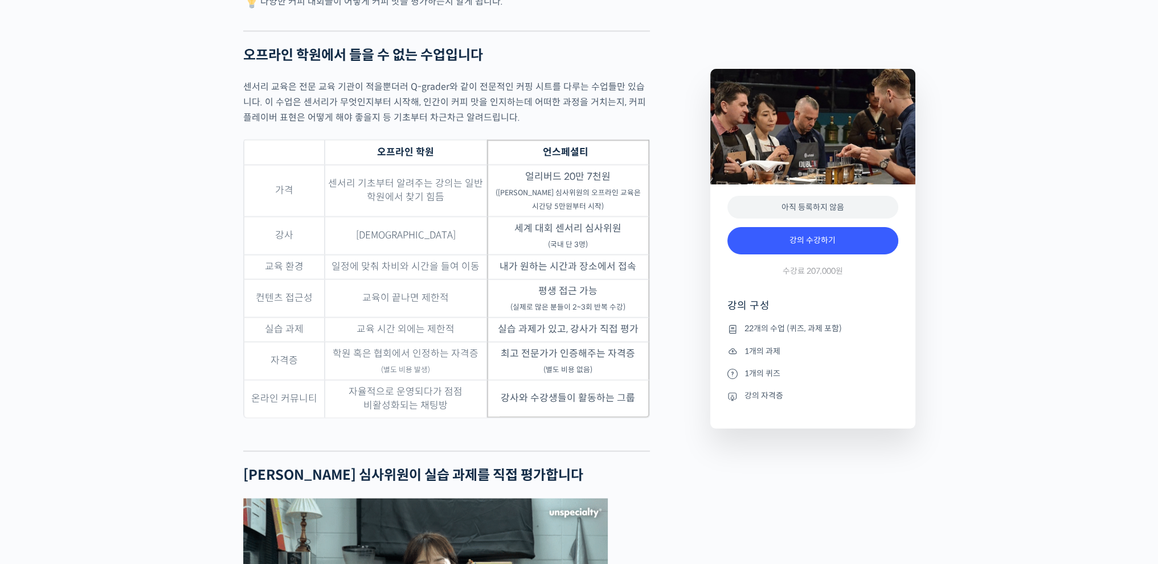
scroll to position [3361, 0]
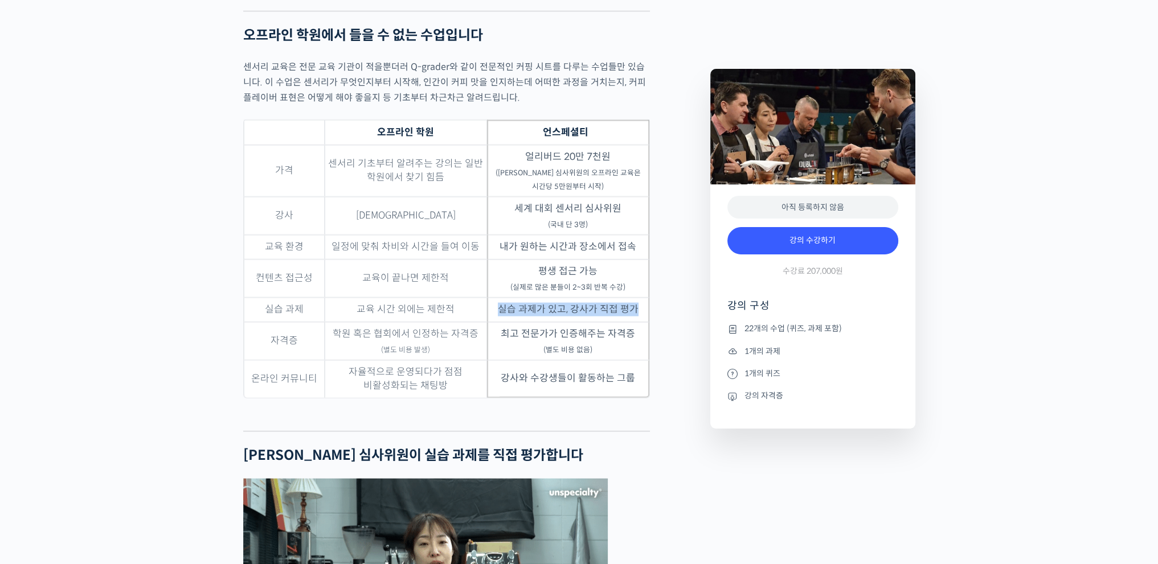
drag, startPoint x: 500, startPoint y: 337, endPoint x: 640, endPoint y: 335, distance: 140.7
click at [640, 322] on td "실습 과제가 있고, 강사가 직접 평가" at bounding box center [568, 310] width 162 height 24
click at [577, 361] on td "최고 전문가가 인증해주는 자격증 (별도 비용 없음)" at bounding box center [568, 341] width 162 height 38
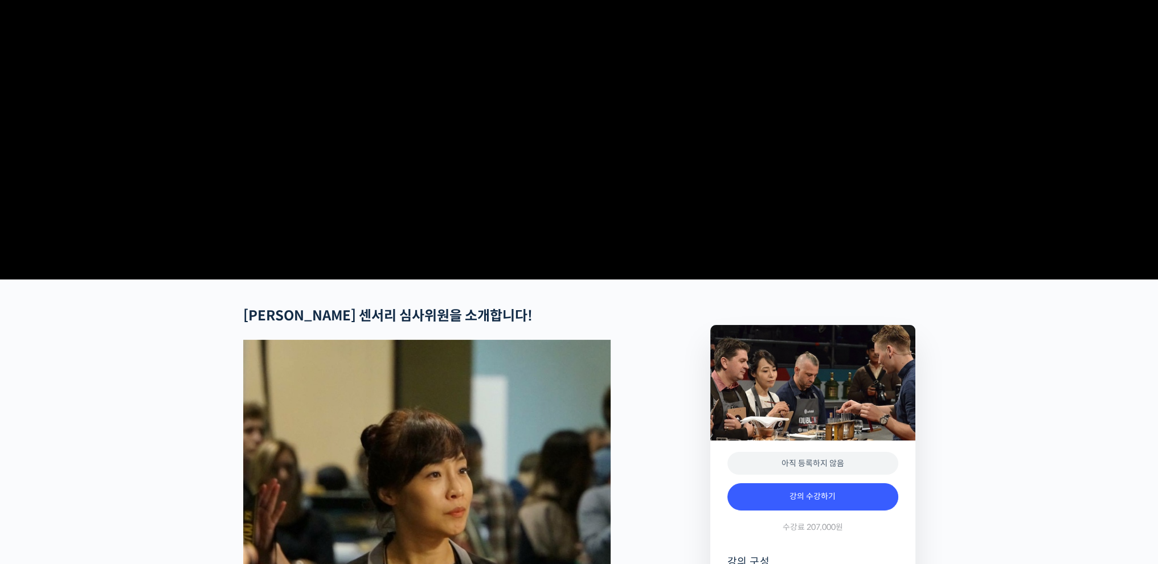
scroll to position [0, 0]
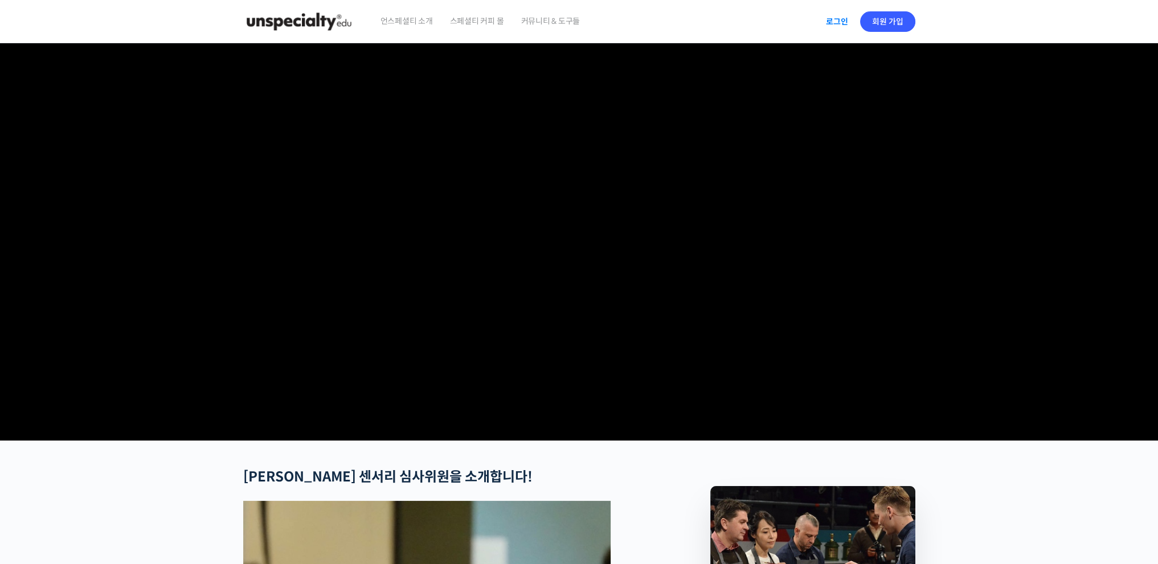
click at [825, 26] on link "로그인" at bounding box center [837, 22] width 36 height 26
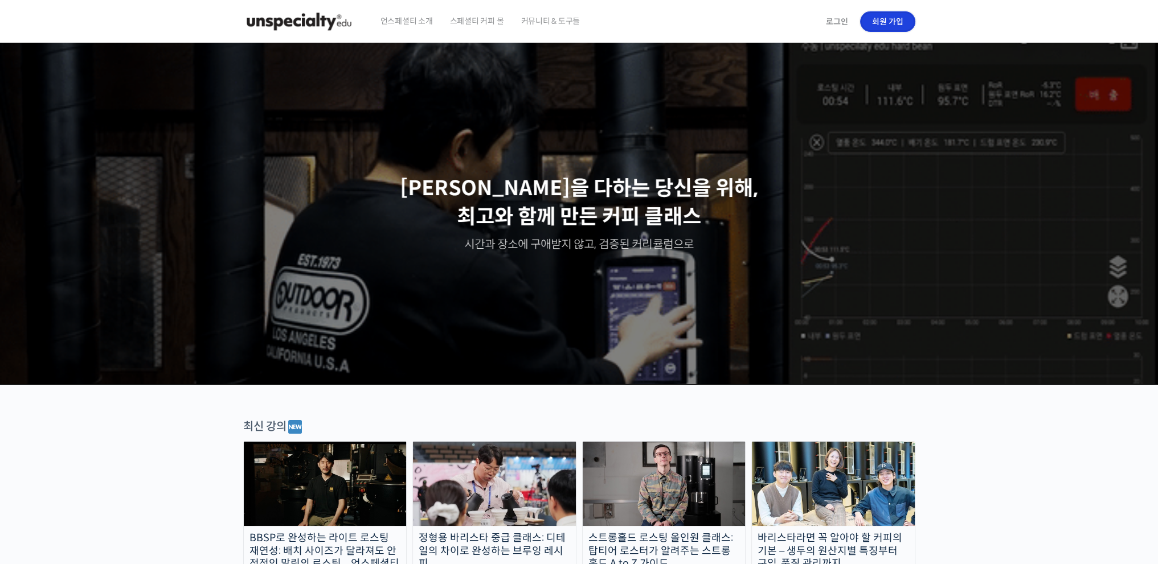
click at [894, 25] on link "회원 가입" at bounding box center [887, 21] width 55 height 21
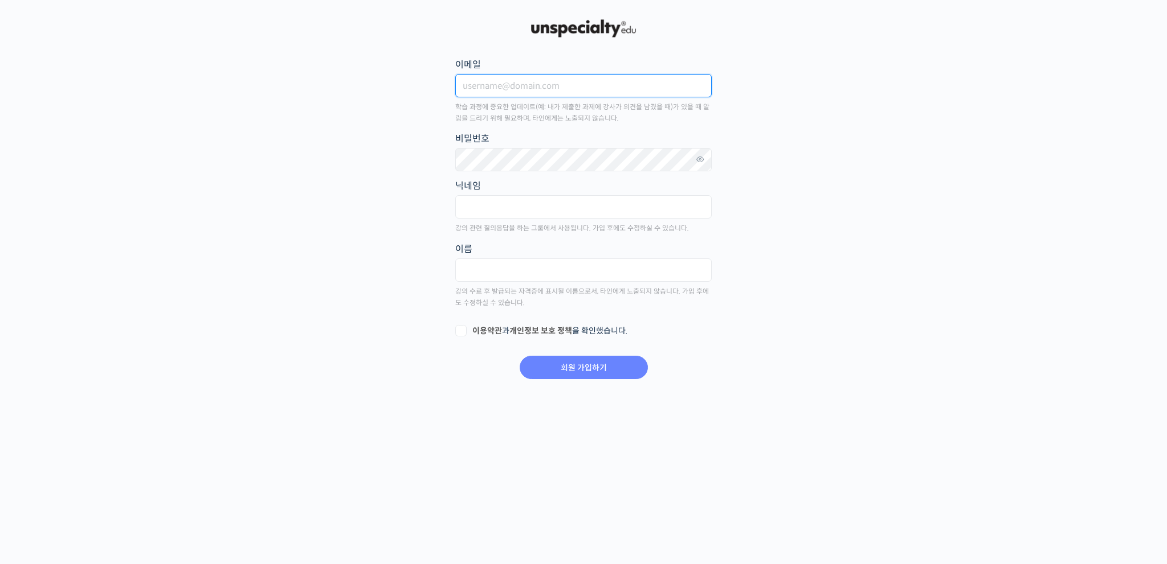
click at [484, 83] on input "이메일" at bounding box center [583, 85] width 256 height 23
type input "kjm8910@icloud.com"
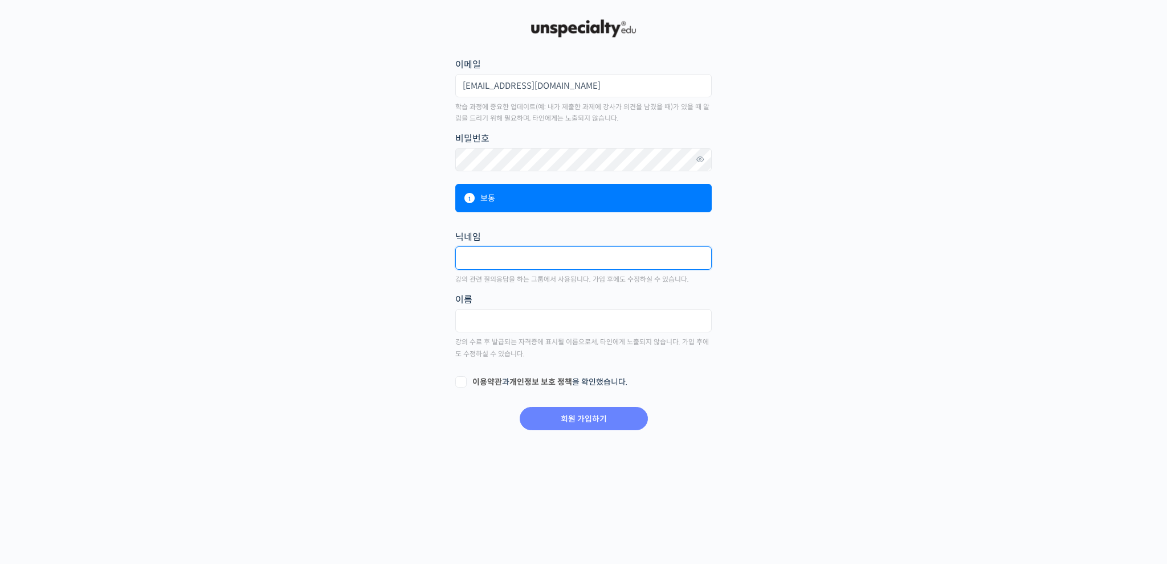
type input "!"
type input "r"
type input "Finn"
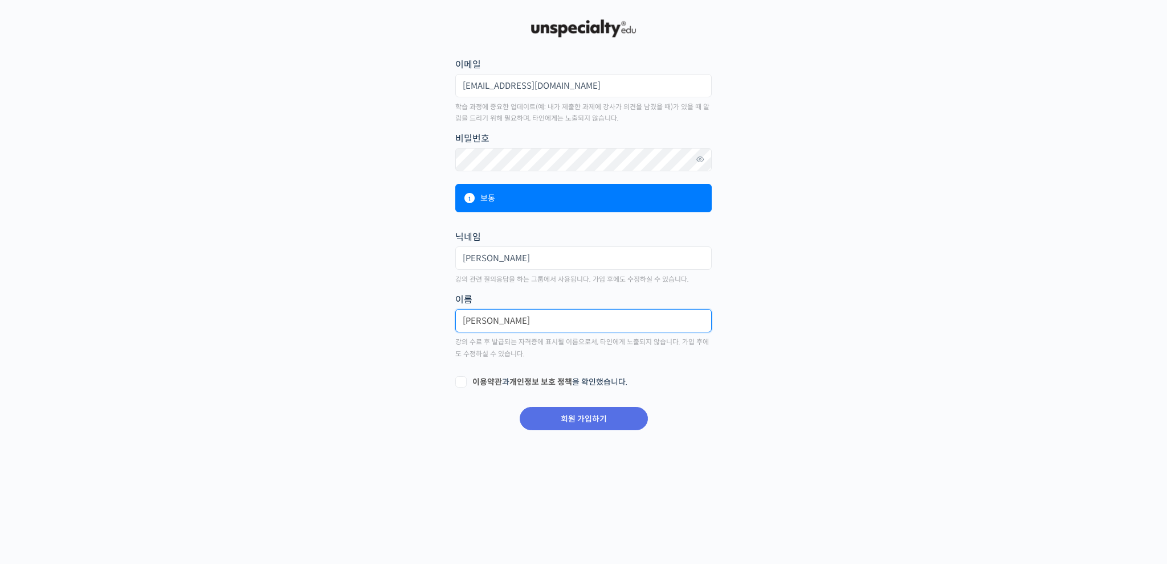
type input "김종명"
click at [481, 382] on link "이용약관" at bounding box center [487, 382] width 30 height 10
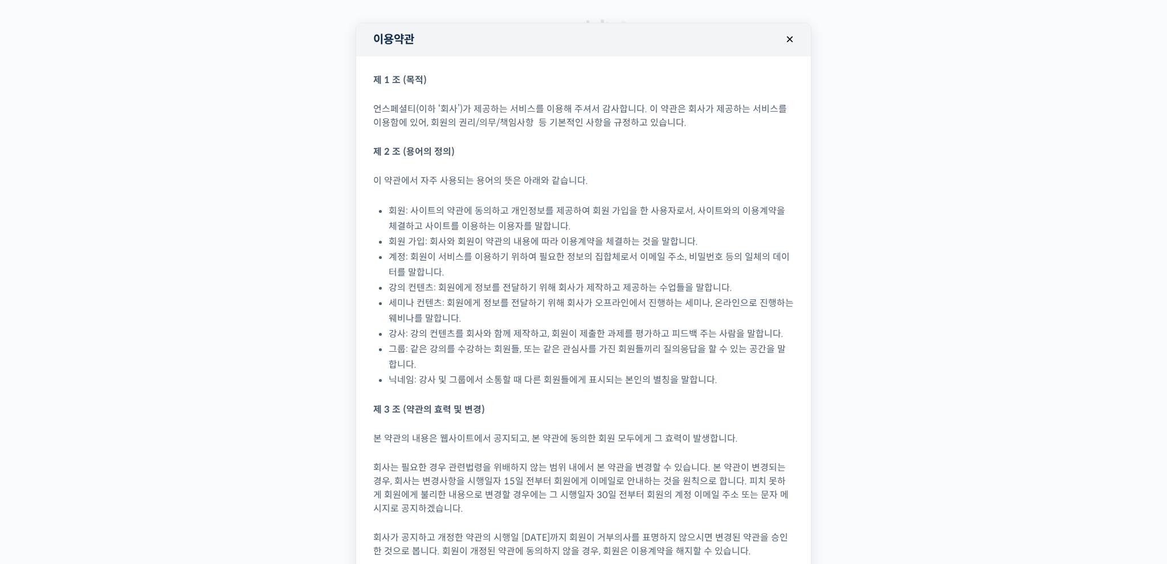
click at [787, 39] on button "×" at bounding box center [789, 39] width 25 height 25
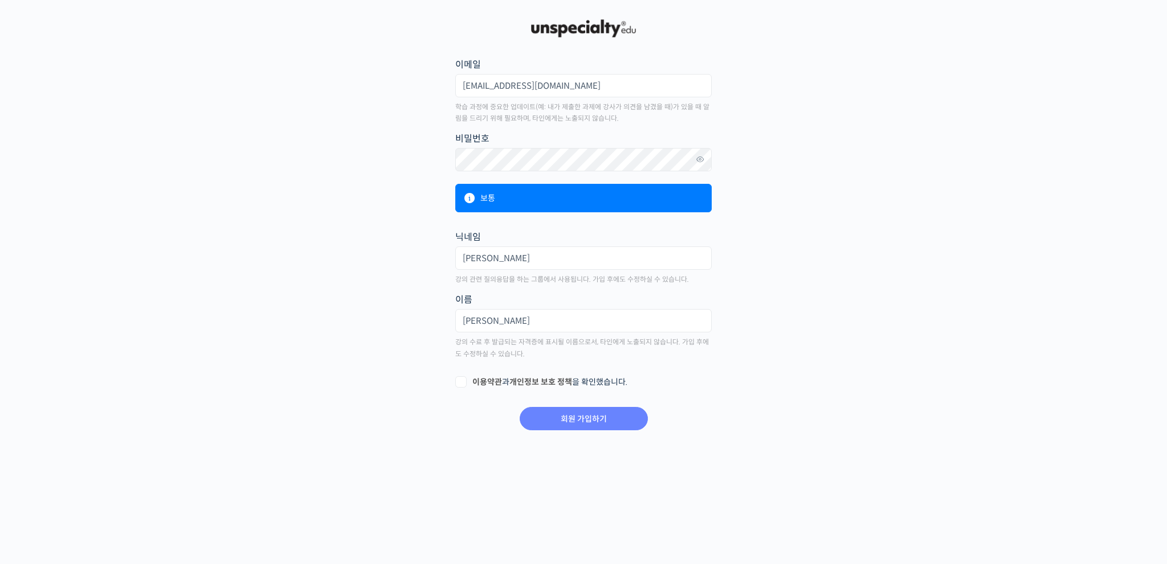
click at [459, 380] on label "이용약관 과 개인정보 보호 정책 을 확인했습니다." at bounding box center [583, 382] width 256 height 11
click at [459, 380] on input "이용약관 과 개인정보 보호 정책 을 확인했습니다." at bounding box center [458, 380] width 7 height 7
checkbox input "true"
click at [567, 421] on input "회원 가입하기" at bounding box center [583, 418] width 128 height 23
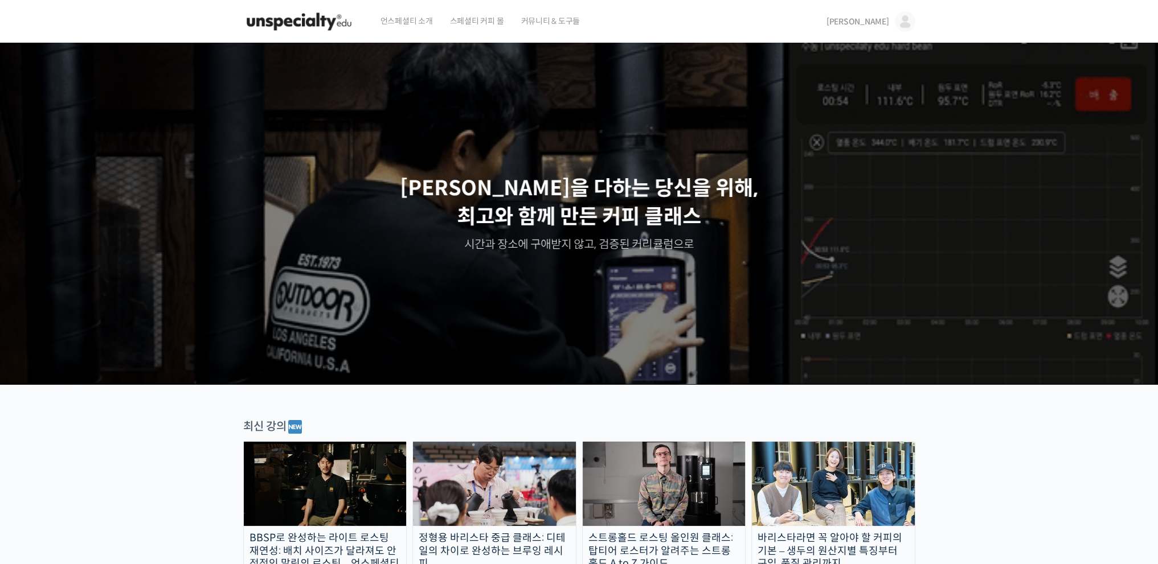
click at [881, 22] on span "[PERSON_NAME]" at bounding box center [857, 22] width 63 height 10
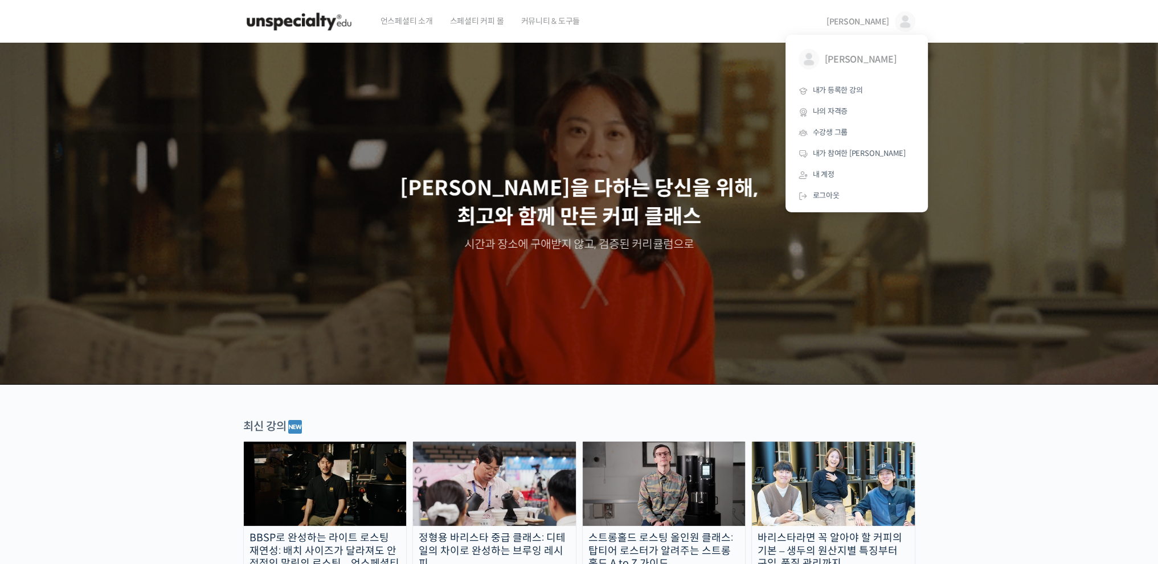
click at [634, 27] on div "언스페셜티 소개 스페셜티 커피 몰 커뮤니티 & 도구들" at bounding box center [593, 21] width 442 height 43
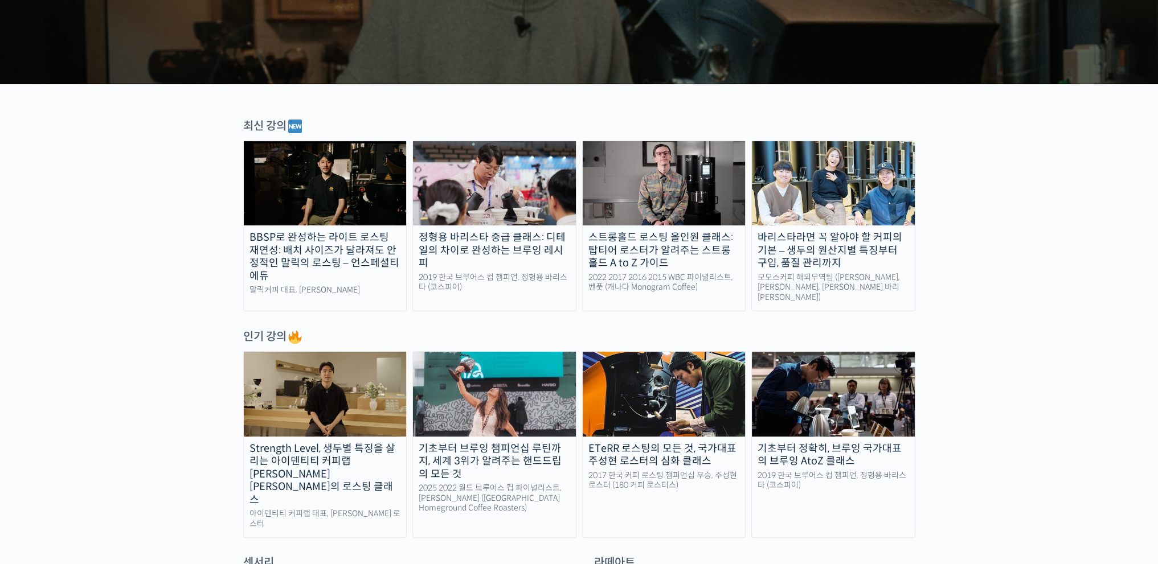
scroll to position [627, 0]
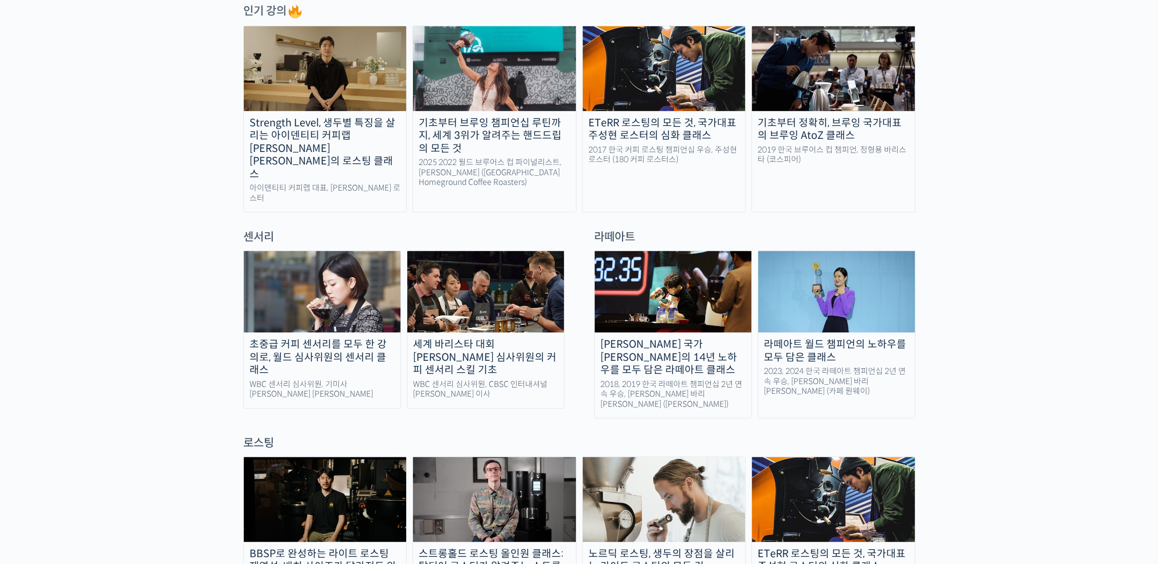
click at [257, 230] on div "센서리" at bounding box center [404, 237] width 333 height 15
click at [300, 338] on div "초중급 커피 센서리를 모두 한 강의로, 월드 심사위원의 센서리 클래스" at bounding box center [322, 357] width 157 height 39
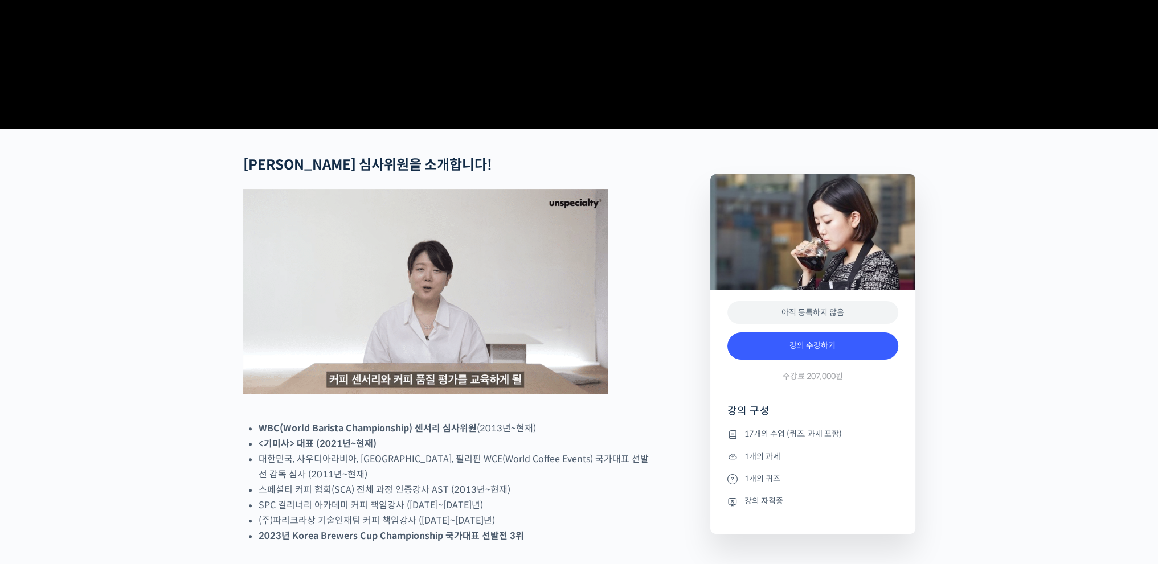
scroll to position [399, 0]
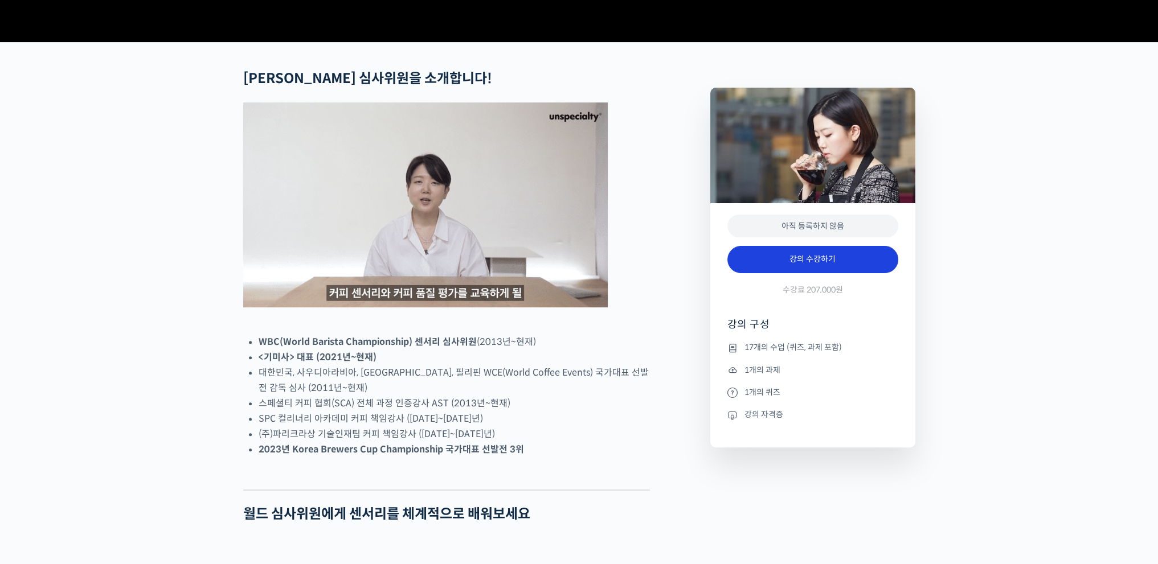
click at [796, 273] on link "강의 수강하기" at bounding box center [812, 259] width 171 height 27
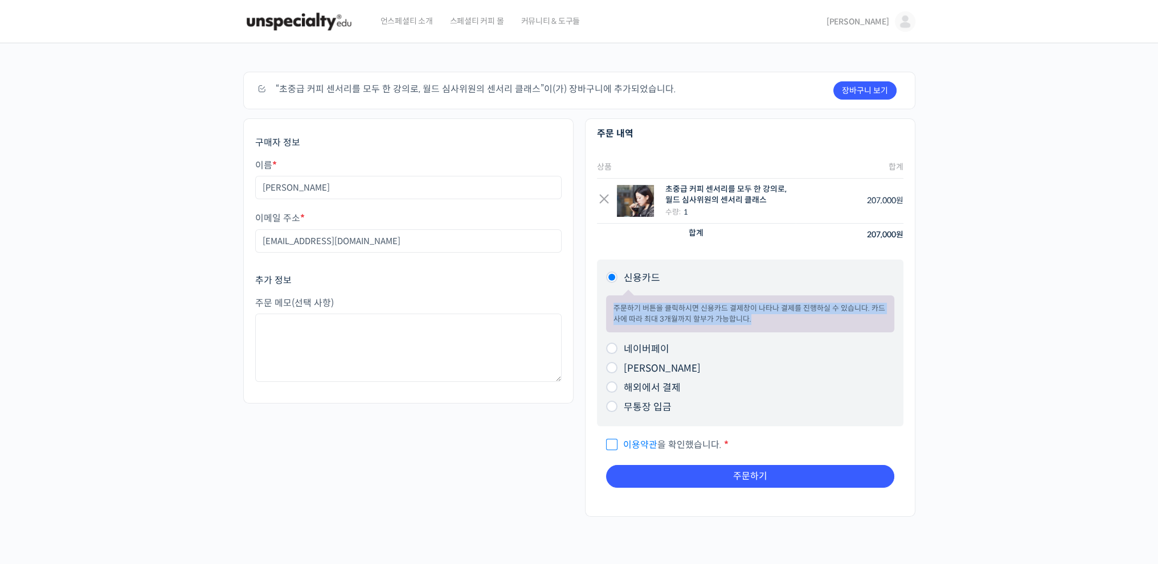
drag, startPoint x: 756, startPoint y: 324, endPoint x: 597, endPoint y: 302, distance: 161.0
click at [597, 302] on ul "신용카드 주문하기 버튼을 클릭하시면 신용카드 결제창이 나타나 결제를 진행하실 수 있습니다. 카드사에 따라 최대 3개월까지 할부가 가능합니다. …" at bounding box center [750, 343] width 306 height 167
click at [1081, 332] on div "주문하기 장바구니 보기 “초중급 커피 센서리를 모두 한 강의로, 월드 심사위원의 센서리 클래스”이(가) 장바구니에 추가되었습니다. 쿠폰이 있으…" at bounding box center [579, 304] width 1158 height 523
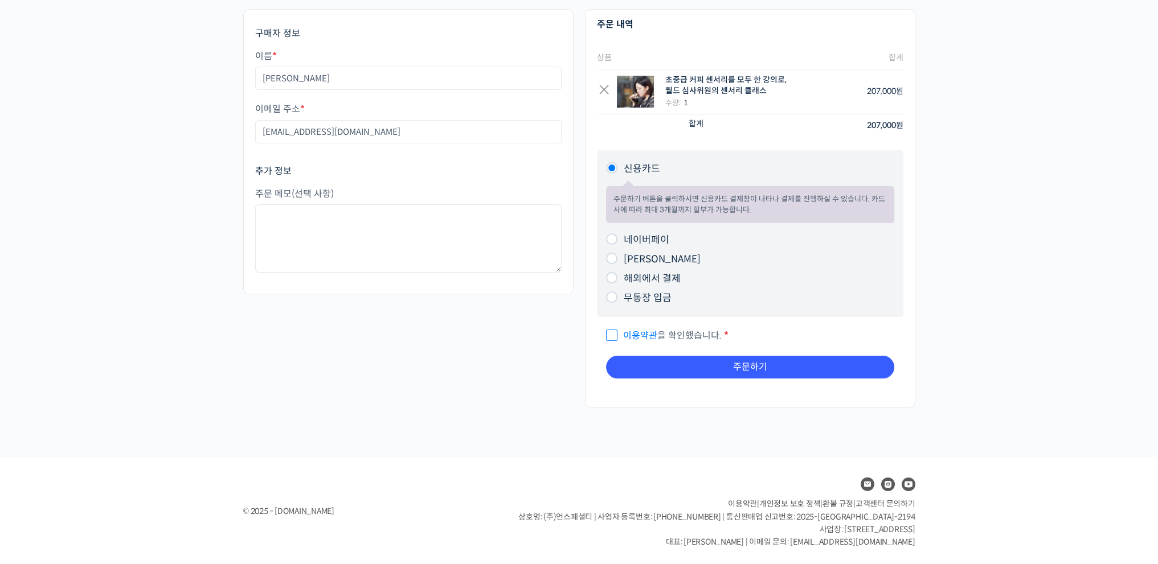
click at [616, 330] on span "이용약관 을 확인했습니다." at bounding box center [664, 336] width 116 height 12
click at [613, 330] on input "이용약관 을 확인했습니다. *" at bounding box center [609, 330] width 7 height 7
click at [433, 362] on div "구매자 정보 이름 * [PERSON_NAME] 이메일 주소 * [EMAIL_ADDRESS][DOMAIN_NAME] 추가 정보 주문 메모 (선택…" at bounding box center [580, 214] width 684 height 410
click at [615, 335] on span "이용약관 을 확인했습니다." at bounding box center [664, 336] width 116 height 12
click at [613, 334] on input "이용약관 을 확인했습니다. *" at bounding box center [609, 330] width 7 height 7
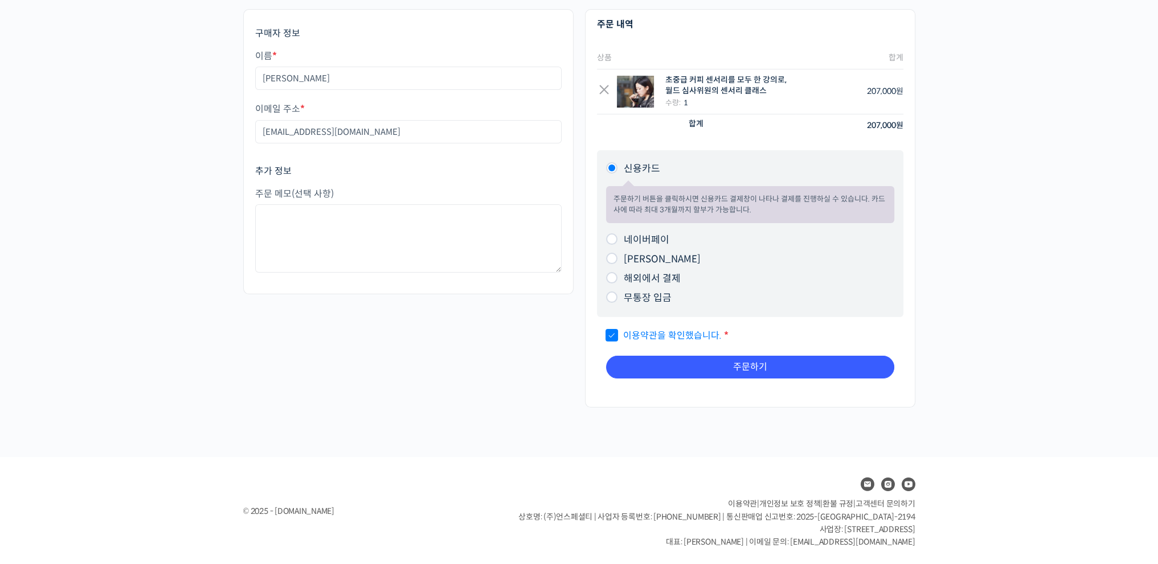
checkbox input "false"
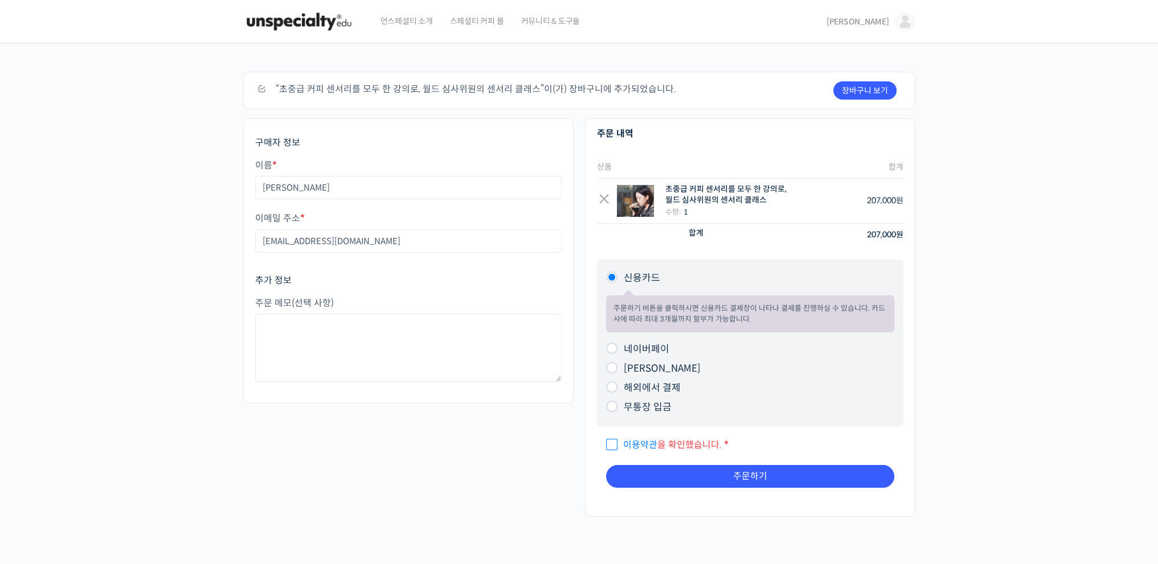
click at [276, 21] on img at bounding box center [299, 22] width 112 height 34
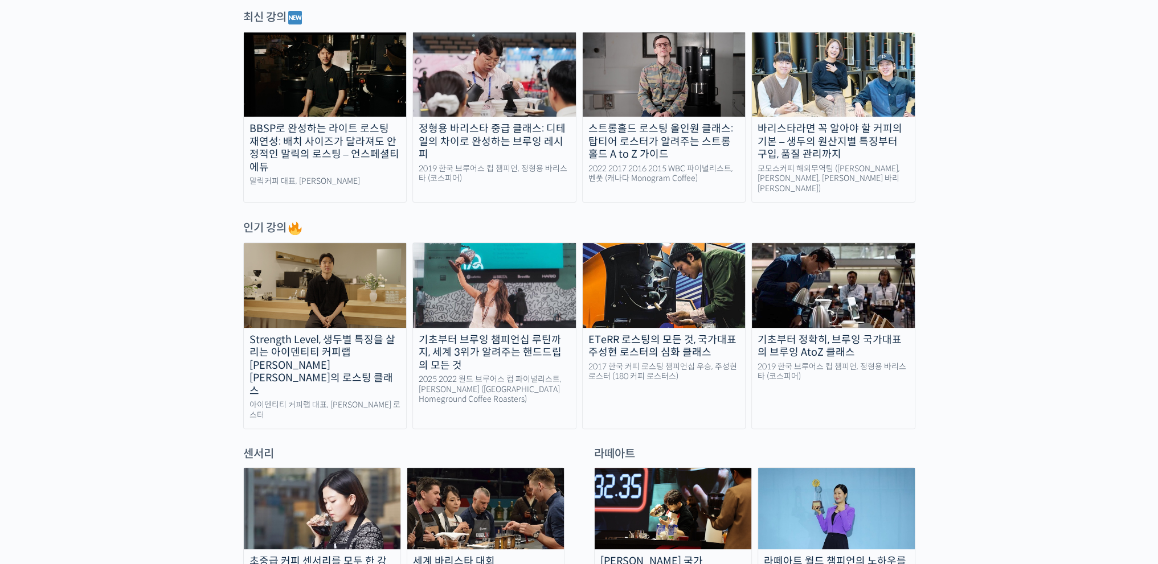
scroll to position [570, 0]
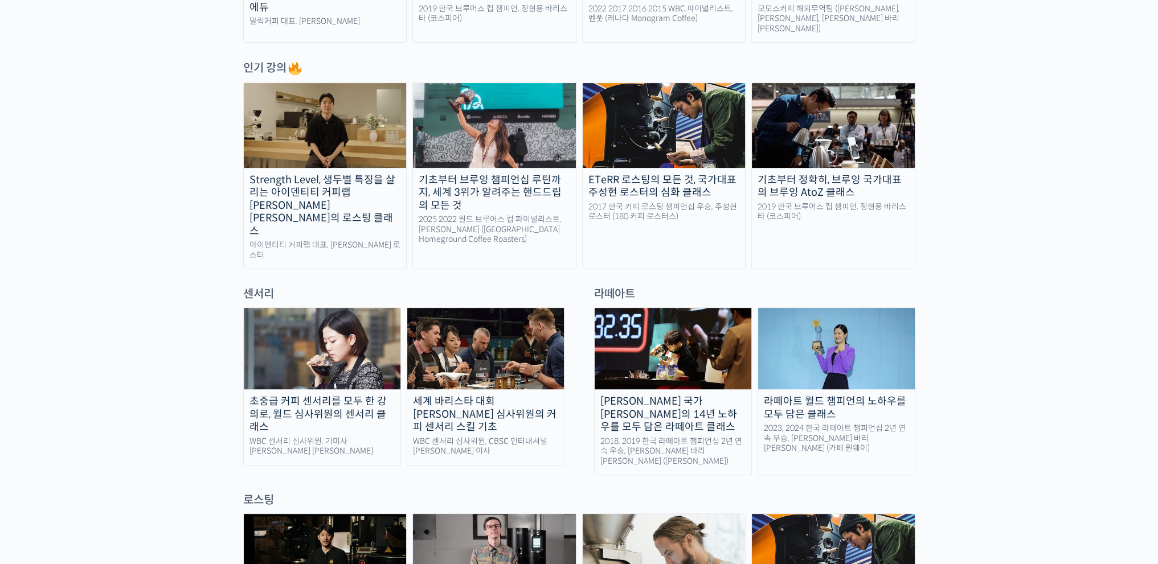
click at [326, 396] on div "초중급 커피 센서리를 모두 한 강의로, 월드 심사위원의 센서리 클래스" at bounding box center [322, 414] width 157 height 39
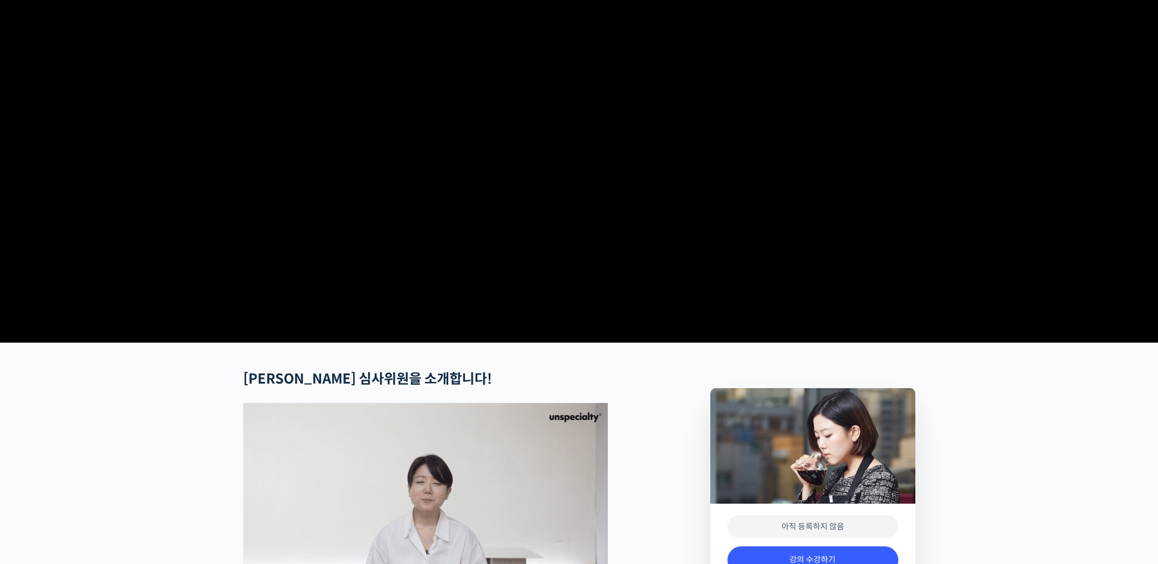
scroll to position [456, 0]
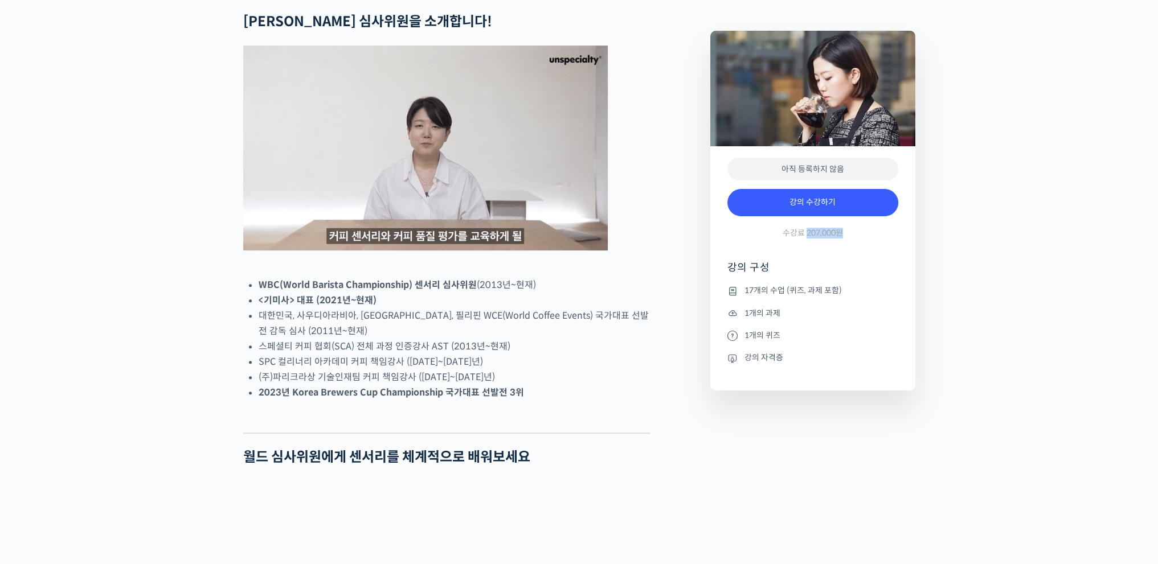
drag, startPoint x: 808, startPoint y: 275, endPoint x: 890, endPoint y: 271, distance: 81.5
click at [889, 249] on div "강의 수강하기 수강료 207,000원" at bounding box center [812, 216] width 171 height 66
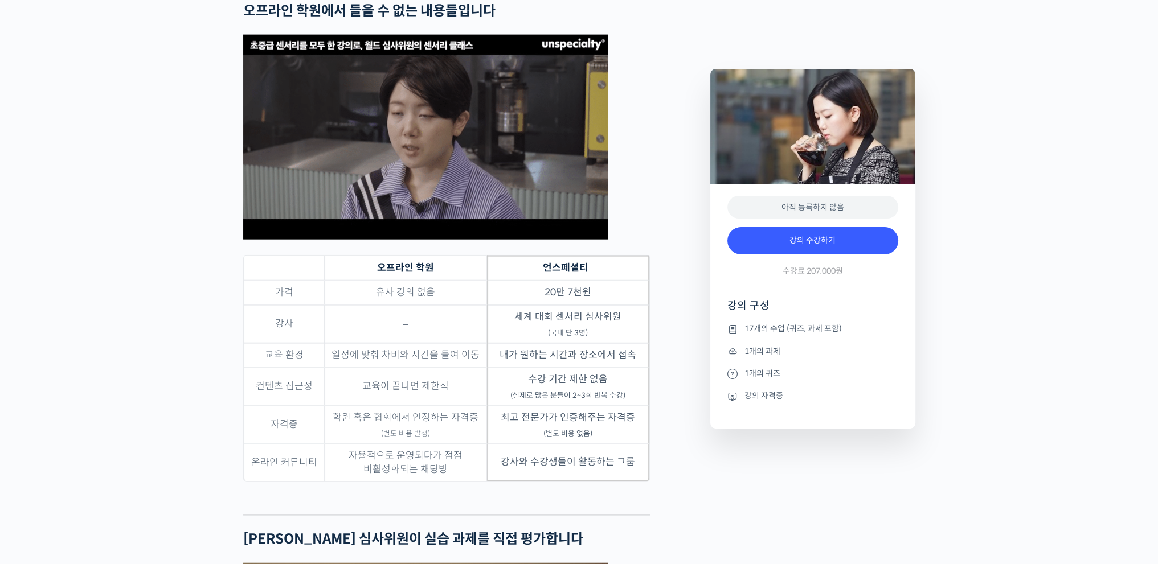
scroll to position [3645, 0]
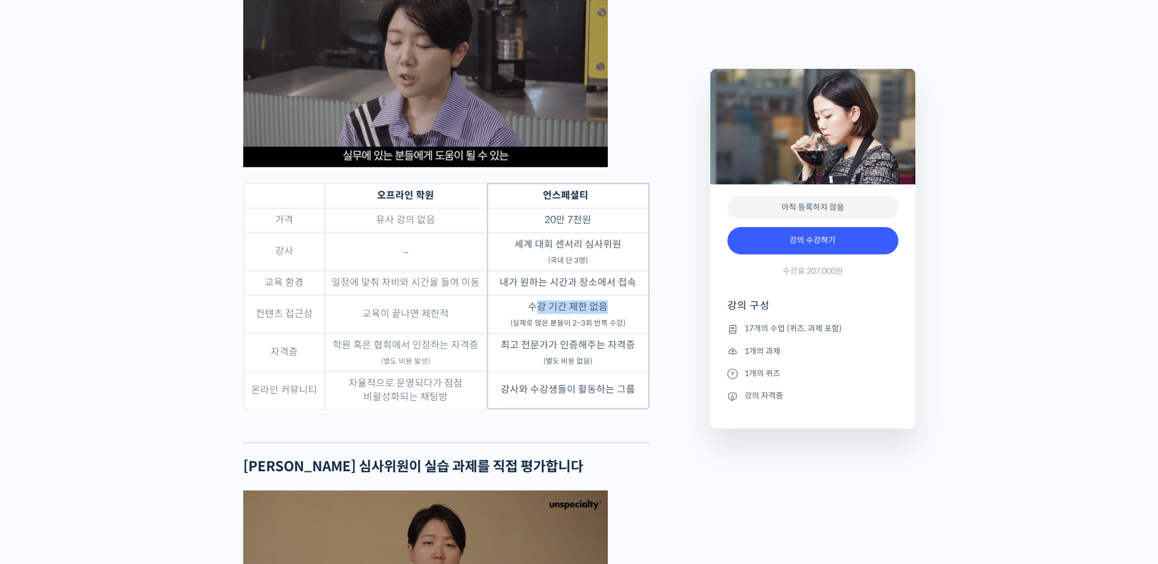
drag, startPoint x: 539, startPoint y: 343, endPoint x: 623, endPoint y: 335, distance: 84.1
click at [620, 334] on td "수강 기간 제한 없음 (실제로 많은 분들이 2~3회 반복 수강)" at bounding box center [568, 315] width 162 height 38
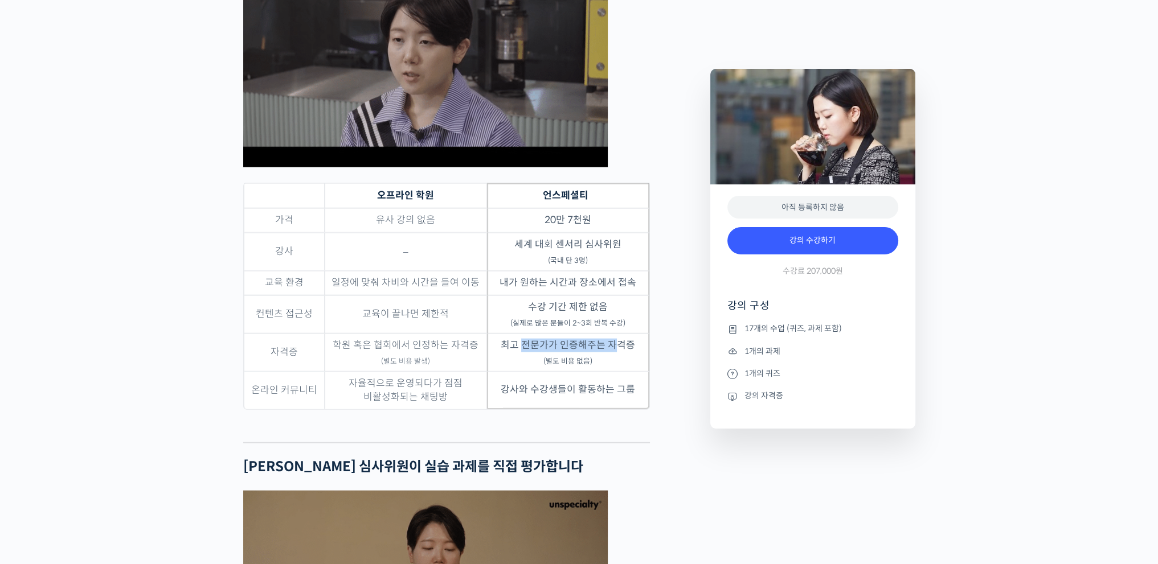
drag, startPoint x: 550, startPoint y: 383, endPoint x: 617, endPoint y: 381, distance: 67.8
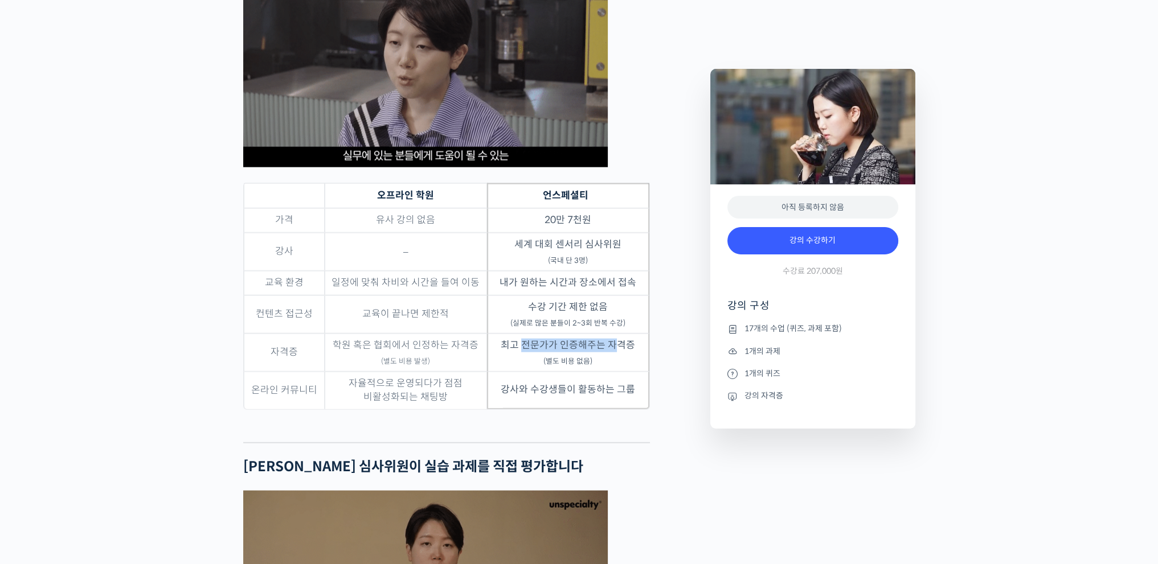
click at [617, 372] on td "최고 전문가가 인증해주는 자격증 (별도 비용 없음)" at bounding box center [568, 353] width 162 height 38
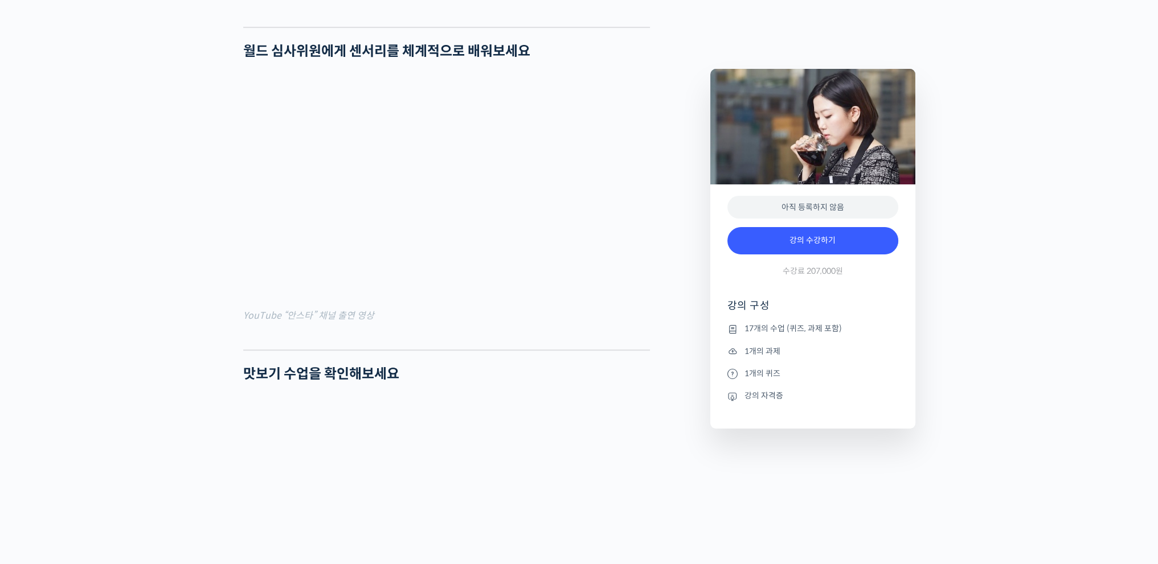
scroll to position [1082, 0]
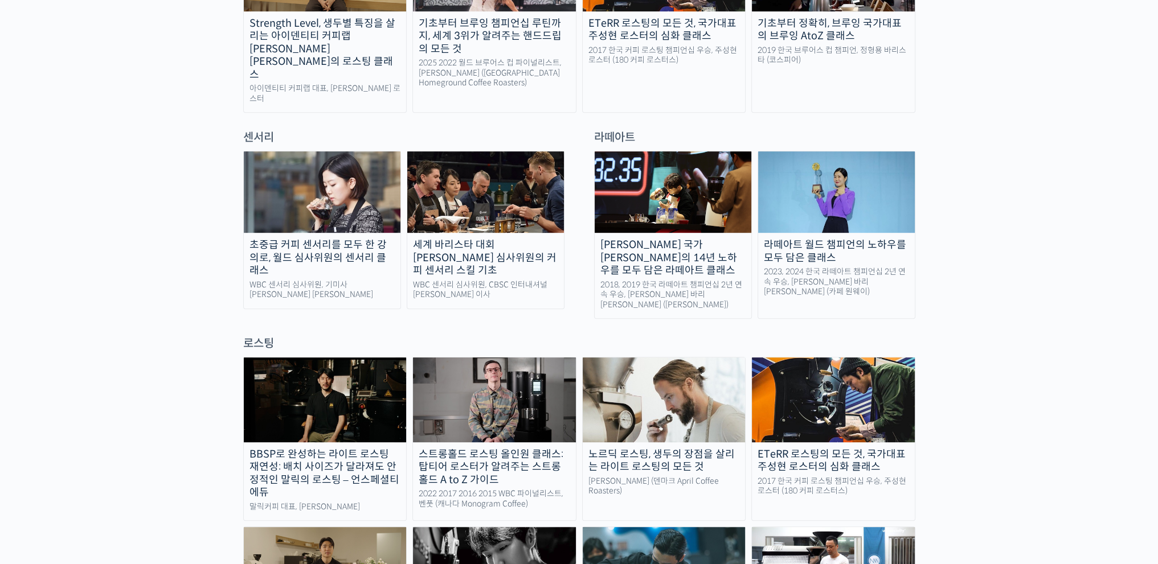
scroll to position [741, 0]
